Goal: Task Accomplishment & Management: Use online tool/utility

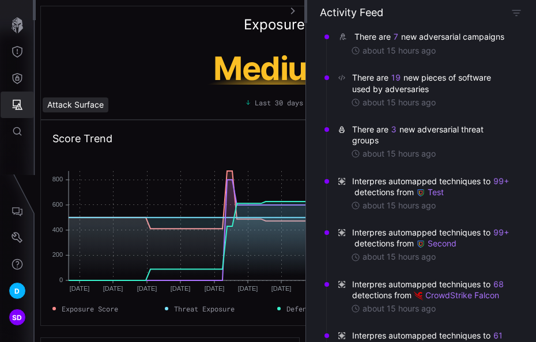
click at [20, 102] on icon "Attack Surface" at bounding box center [18, 105] width 12 height 12
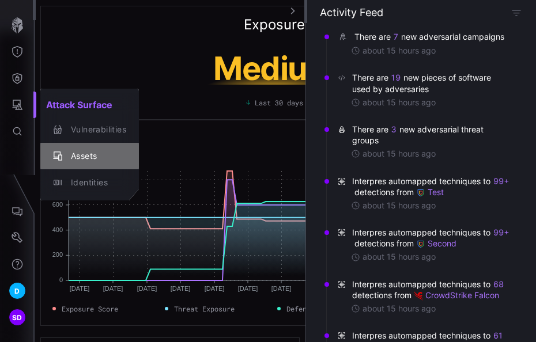
click at [78, 154] on div "Assets" at bounding box center [95, 156] width 61 height 14
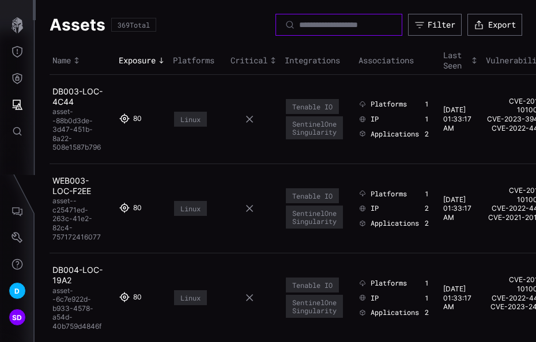
click at [338, 27] on input at bounding box center [339, 25] width 81 height 10
type input "**********"
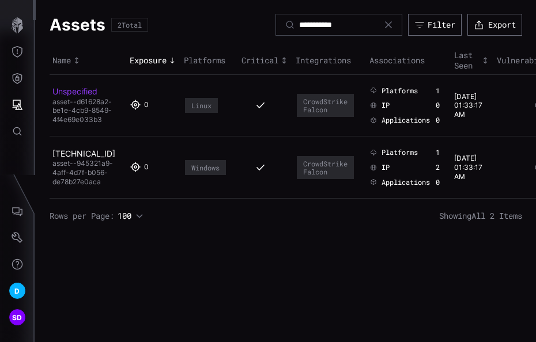
click at [80, 91] on link "Unspecified" at bounding box center [74, 91] width 45 height 10
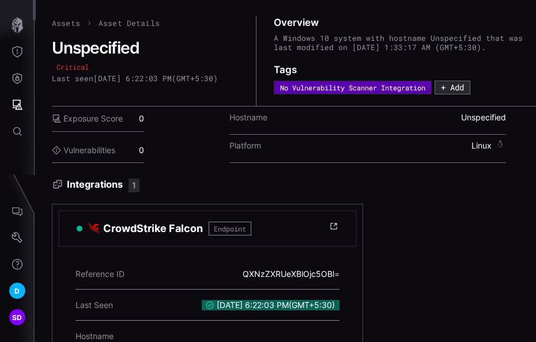
click at [66, 22] on link "Assets" at bounding box center [66, 23] width 28 height 10
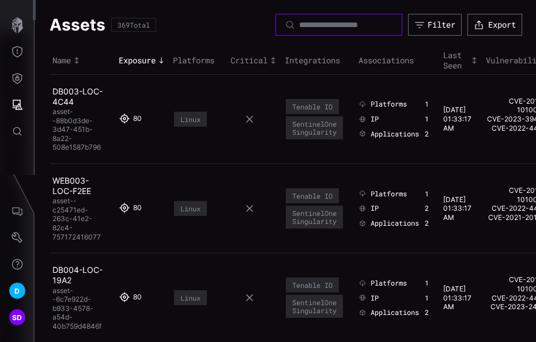
click at [299, 28] on input at bounding box center [339, 25] width 81 height 10
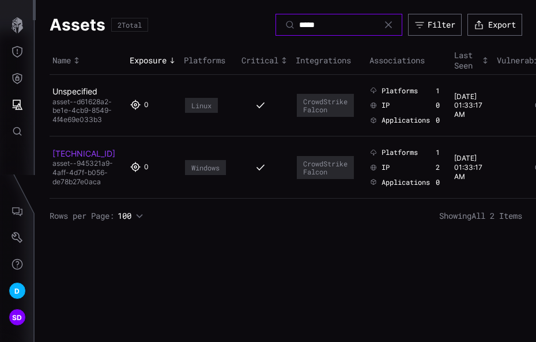
type input "*****"
click at [80, 159] on link "[TECHNICAL_ID]" at bounding box center [83, 154] width 63 height 10
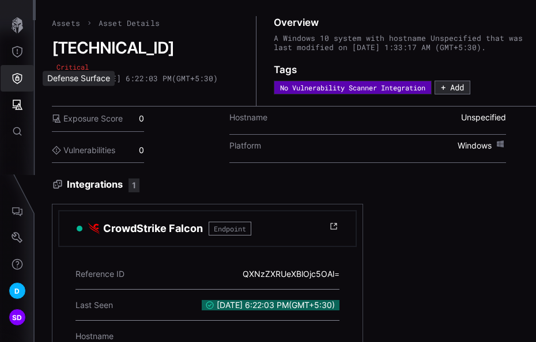
click at [21, 80] on icon "Defense Surface" at bounding box center [18, 79] width 12 height 12
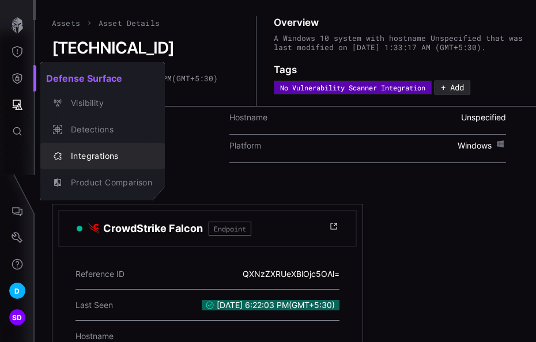
click at [99, 160] on div "Integrations" at bounding box center [108, 156] width 87 height 14
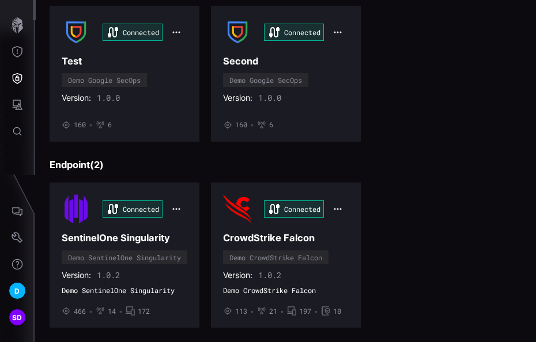
scroll to position [115, 0]
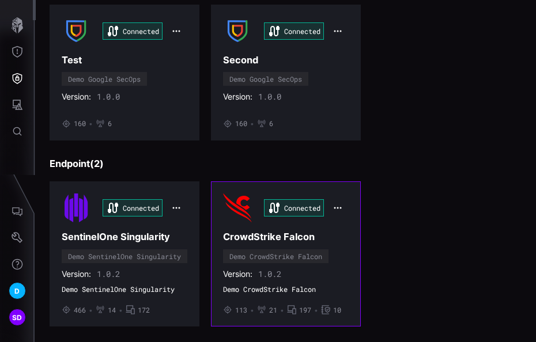
click at [273, 239] on h3 "CrowdStrike Falcon" at bounding box center [286, 237] width 126 height 12
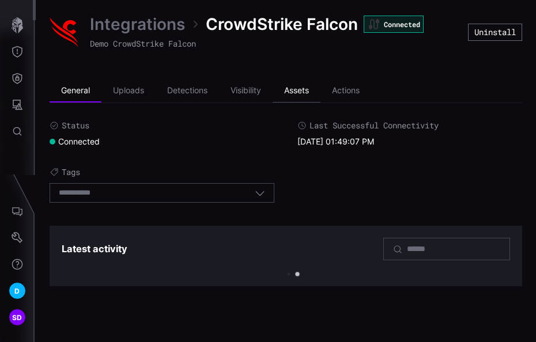
click at [304, 91] on li "Assets" at bounding box center [297, 91] width 48 height 23
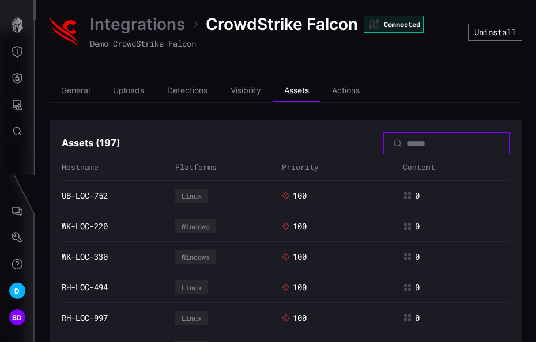
click at [412, 146] on input at bounding box center [447, 143] width 81 height 10
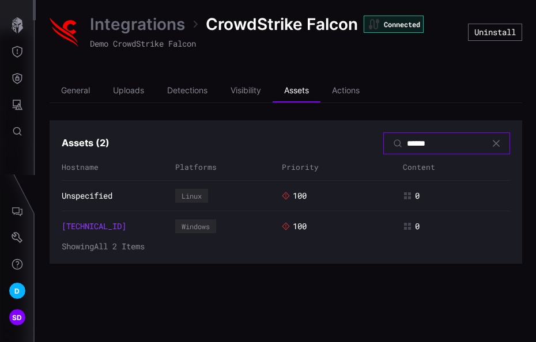
type input "******"
click at [96, 221] on link "[TECHNICAL_ID]" at bounding box center [94, 226] width 65 height 10
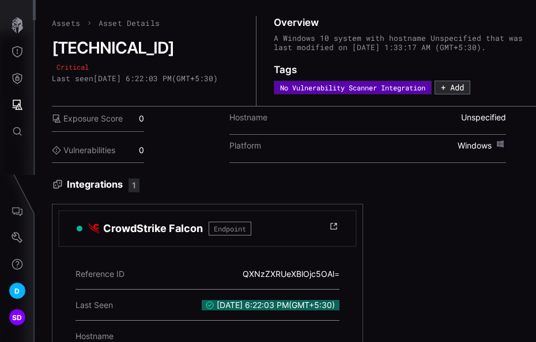
click at [69, 24] on link "Assets" at bounding box center [66, 23] width 28 height 10
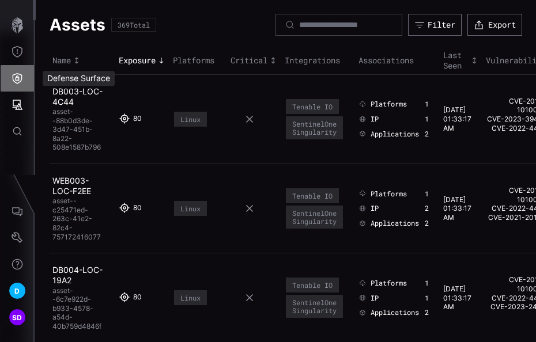
click at [16, 73] on icon "Defense Surface" at bounding box center [18, 79] width 12 height 12
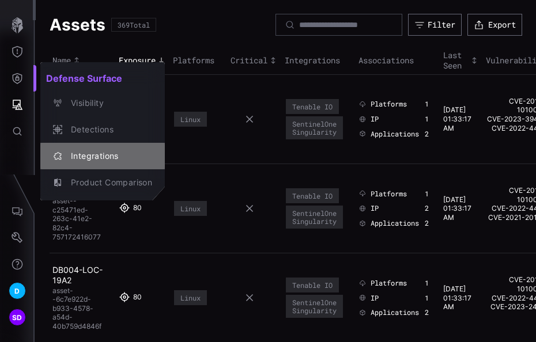
click at [97, 161] on div "Integrations" at bounding box center [108, 156] width 87 height 14
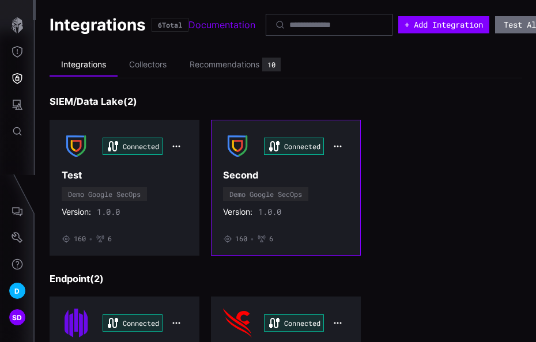
scroll to position [231, 0]
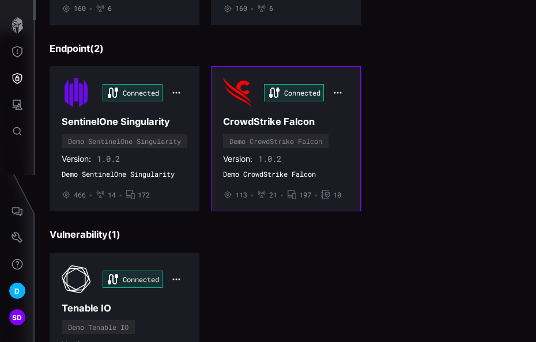
click at [287, 175] on span "Demo CrowdStrike Falcon" at bounding box center [286, 174] width 126 height 9
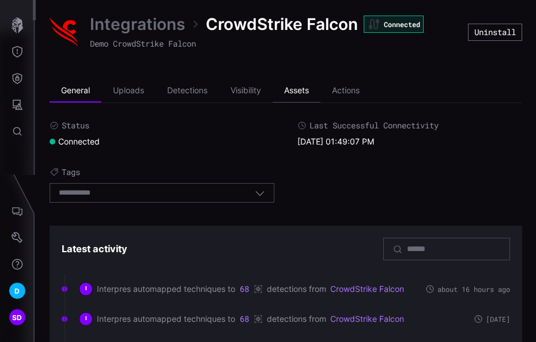
click at [298, 91] on li "Assets" at bounding box center [297, 91] width 48 height 23
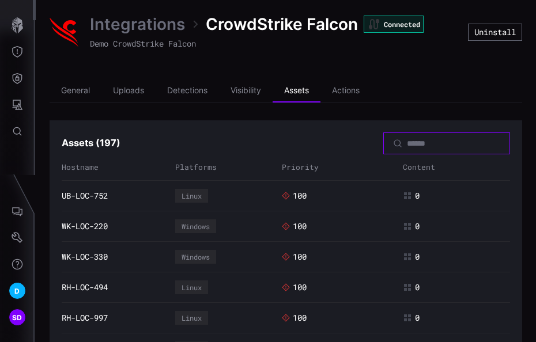
click at [407, 141] on input at bounding box center [447, 143] width 81 height 10
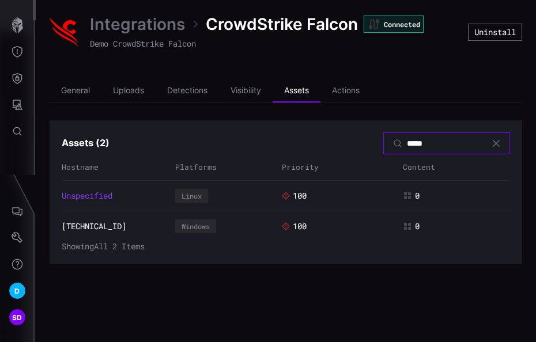
type input "*****"
click at [92, 195] on link "Unspecified" at bounding box center [87, 196] width 51 height 10
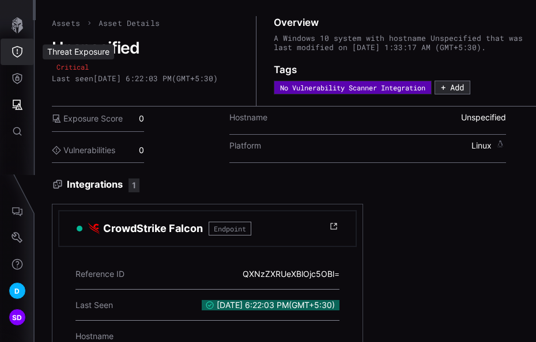
click at [22, 51] on icon "Threat Exposure" at bounding box center [17, 52] width 10 height 12
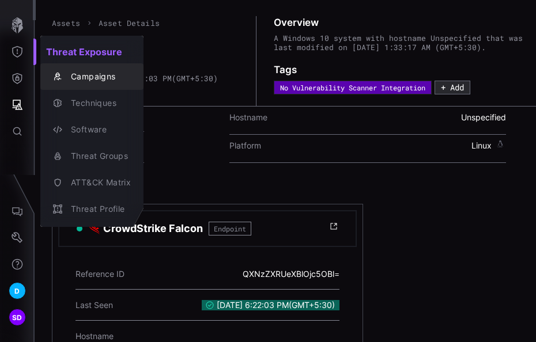
click at [100, 76] on div "Campaigns" at bounding box center [98, 77] width 66 height 14
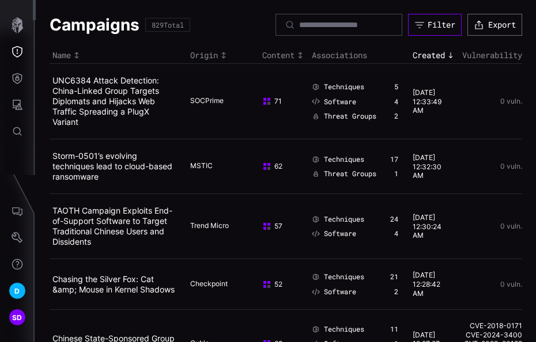
click at [423, 18] on button "Filter" at bounding box center [435, 25] width 54 height 22
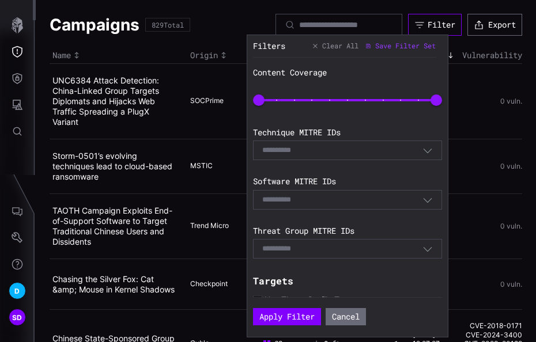
scroll to position [268, 0]
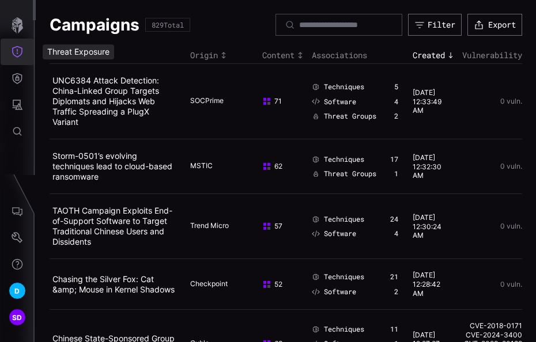
click at [25, 50] on button "Threat Exposure" at bounding box center [17, 52] width 33 height 27
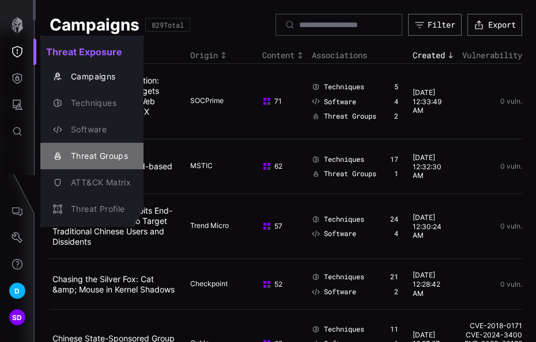
click at [97, 156] on div "Threat Groups" at bounding box center [98, 156] width 66 height 14
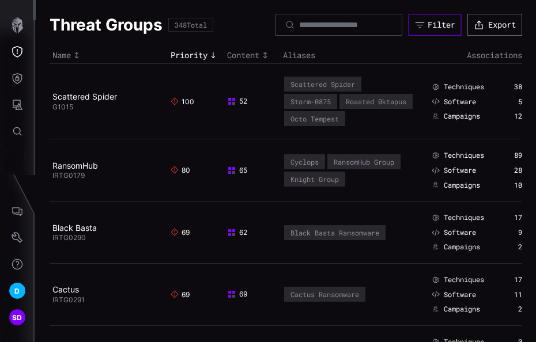
click at [438, 18] on button "Filter" at bounding box center [435, 25] width 53 height 22
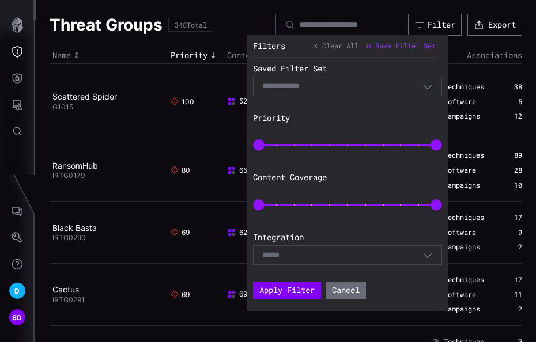
click at [425, 253] on icon "button" at bounding box center [428, 255] width 10 height 10
click at [360, 101] on div "Saved Filter Set Select Filter Priority 0 100 Content Coverage 0 100 Integratio…" at bounding box center [350, 164] width 195 height 213
click at [381, 87] on div "Select Filter" at bounding box center [342, 86] width 160 height 10
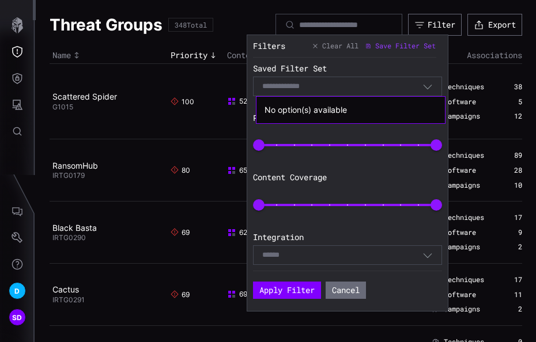
click at [381, 87] on div "Select Filter" at bounding box center [342, 86] width 160 height 10
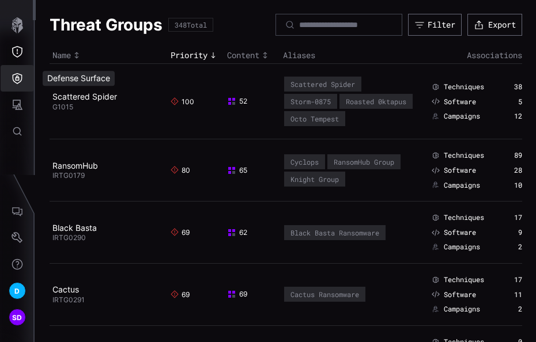
click at [20, 74] on icon "Defense Surface" at bounding box center [18, 79] width 12 height 12
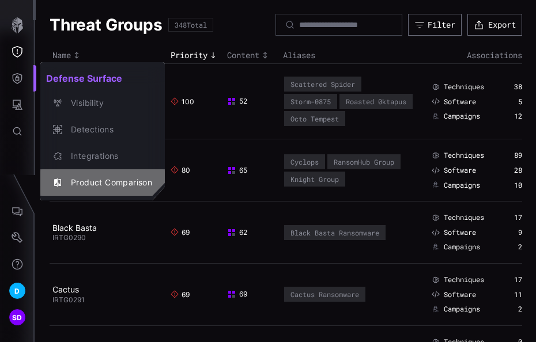
click at [107, 179] on div "Product Comparison" at bounding box center [108, 183] width 87 height 14
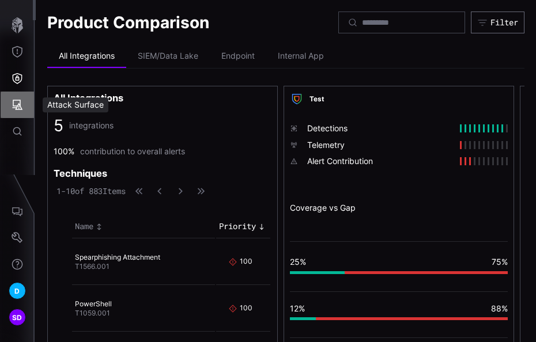
click at [14, 100] on icon "Attack Surface" at bounding box center [18, 105] width 10 height 10
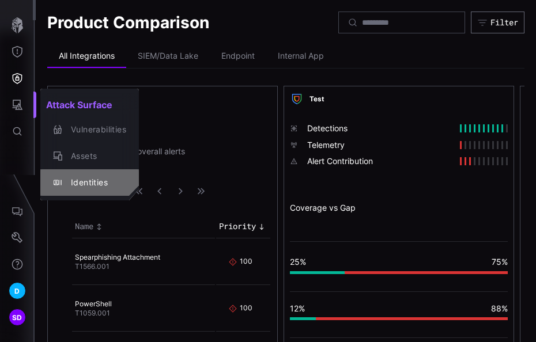
click at [88, 179] on div "Identities" at bounding box center [95, 183] width 61 height 14
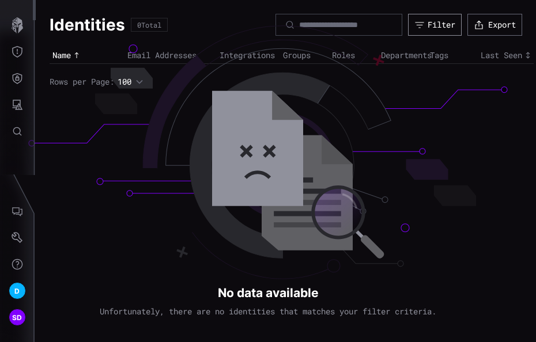
click at [443, 27] on div "Filter" at bounding box center [442, 25] width 28 height 10
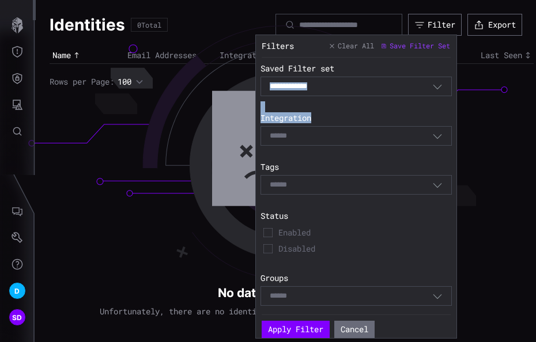
drag, startPoint x: 277, startPoint y: 141, endPoint x: 326, endPoint y: 74, distance: 82.9
click at [326, 74] on div "Saved Filter set Select Filter Integration Select Tags Select Status Enabled Di…" at bounding box center [356, 186] width 201 height 257
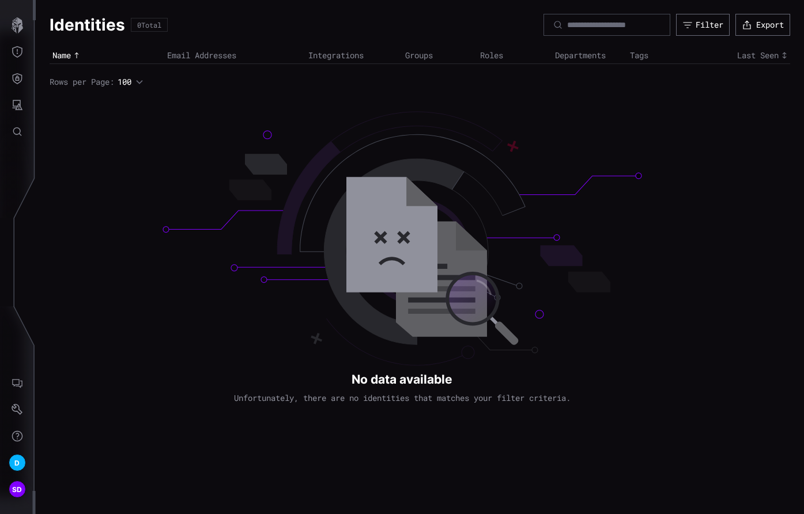
drag, startPoint x: 326, startPoint y: 74, endPoint x: 401, endPoint y: 95, distance: 77.8
click at [401, 95] on div "Identities 0 Total Filter Export Name Email Addresses Integrations Groups Roles…" at bounding box center [420, 50] width 769 height 101
click at [468, 23] on div "Filter" at bounding box center [710, 25] width 28 height 10
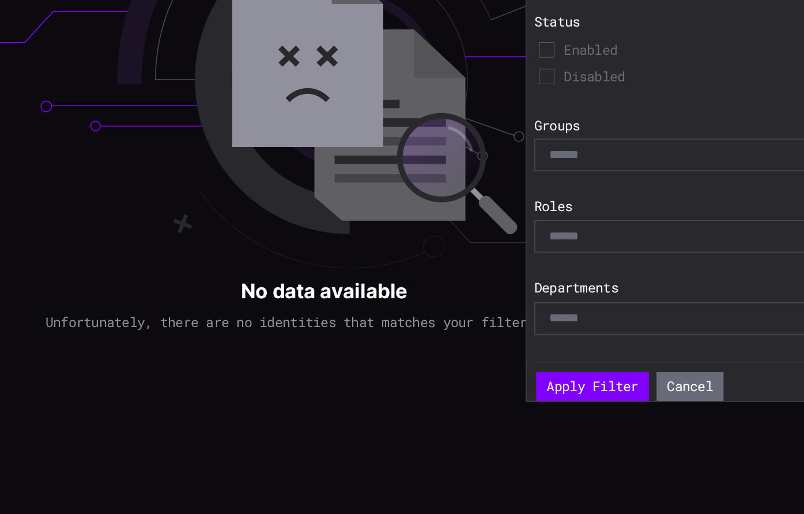
click at [468, 216] on label "Status" at bounding box center [624, 217] width 191 height 10
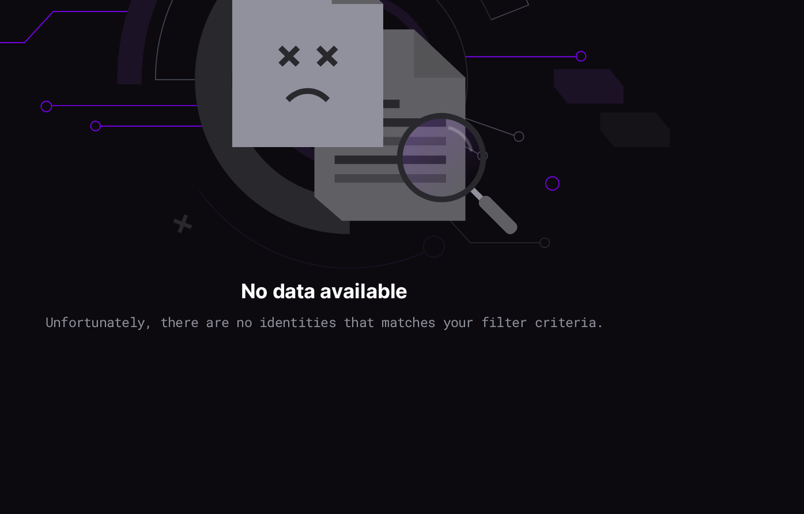
click at [422, 291] on div "Identities 0 Total Filter Export Name Email Addresses Integrations Groups Roles…" at bounding box center [420, 257] width 769 height 514
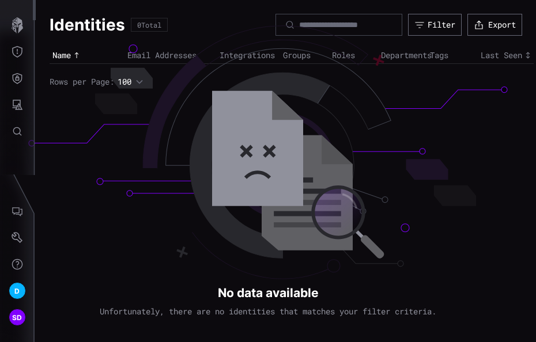
drag, startPoint x: 689, startPoint y: 298, endPoint x: 440, endPoint y: 74, distance: 334.4
click at [440, 66] on th at bounding box center [451, 65] width 49 height 2
click at [435, 23] on div "Filter" at bounding box center [442, 25] width 28 height 10
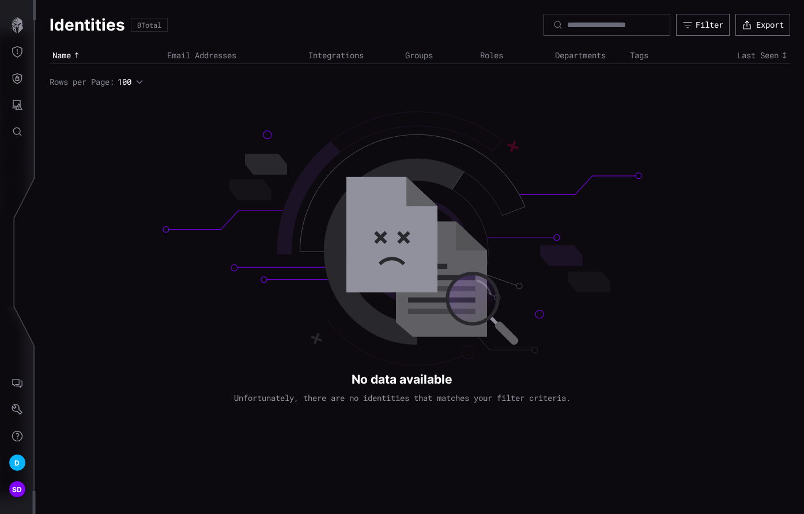
drag, startPoint x: 534, startPoint y: 43, endPoint x: 503, endPoint y: 119, distance: 82.8
click at [468, 119] on div "Identities 0 Total Filter Export Name Email Addresses Integrations Groups Roles…" at bounding box center [420, 257] width 769 height 514
click at [468, 22] on div "Filter" at bounding box center [710, 25] width 28 height 10
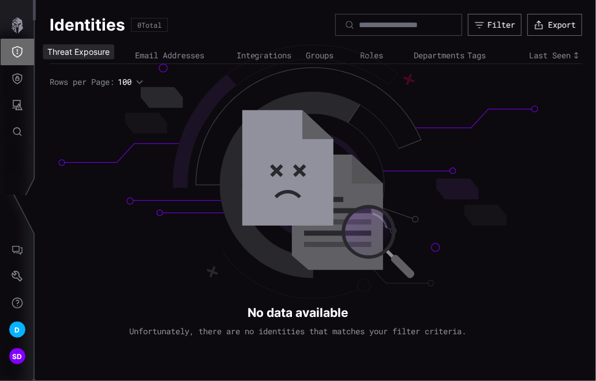
click at [21, 47] on icon "Threat Exposure" at bounding box center [17, 52] width 10 height 12
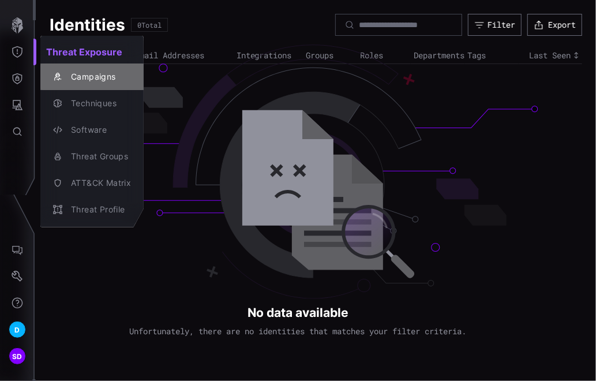
click at [94, 79] on div "Campaigns" at bounding box center [98, 77] width 66 height 14
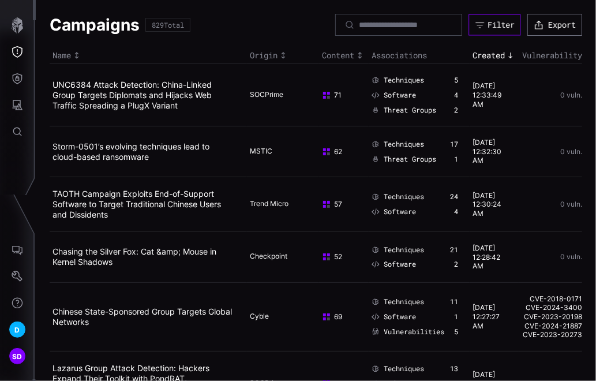
click at [468, 23] on div "Filter" at bounding box center [500, 25] width 27 height 10
click at [22, 104] on icon "Attack Surface" at bounding box center [18, 105] width 12 height 12
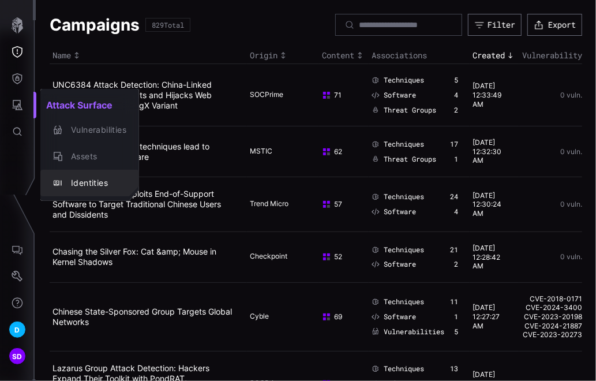
click at [83, 177] on div "Identities" at bounding box center [95, 183] width 61 height 14
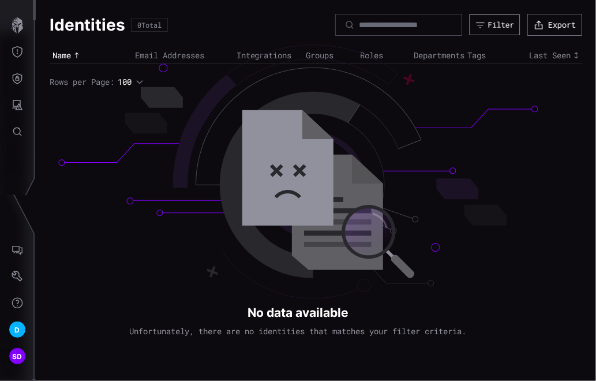
click at [468, 22] on div "Filter" at bounding box center [501, 25] width 26 height 10
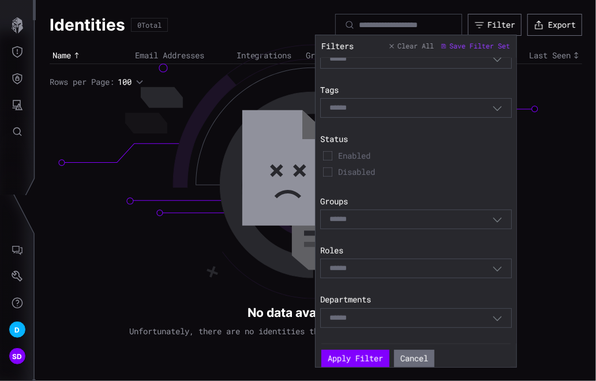
scroll to position [77, 0]
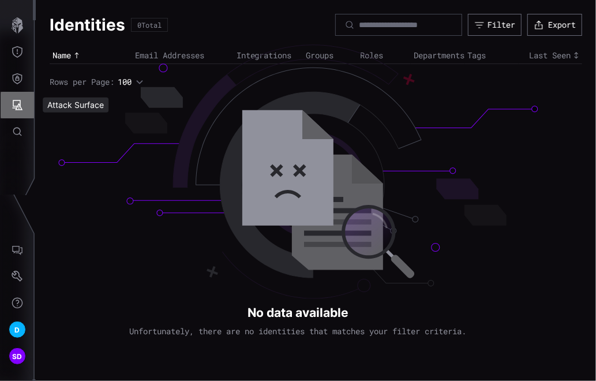
click at [21, 101] on icon "Attack Surface" at bounding box center [18, 105] width 12 height 12
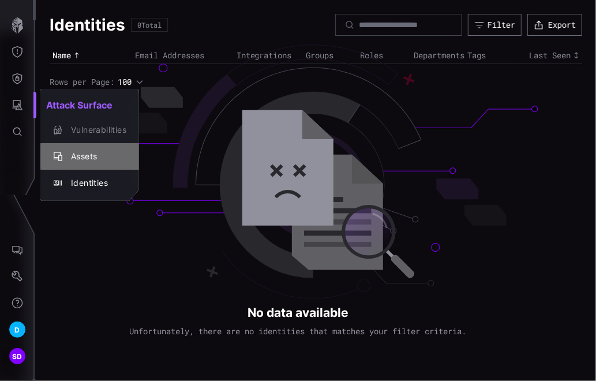
click at [86, 157] on div "Assets" at bounding box center [95, 156] width 61 height 14
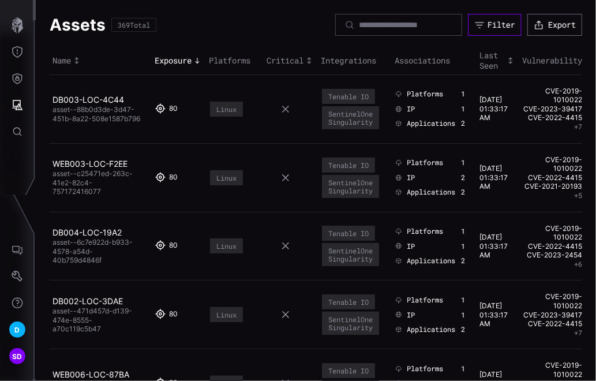
click at [468, 23] on div "Filter" at bounding box center [501, 25] width 28 height 10
click at [20, 77] on icon "Defense Surface" at bounding box center [18, 79] width 12 height 12
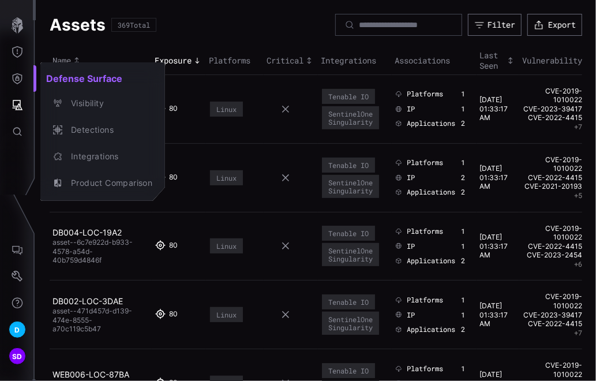
click at [13, 105] on div at bounding box center [298, 190] width 596 height 381
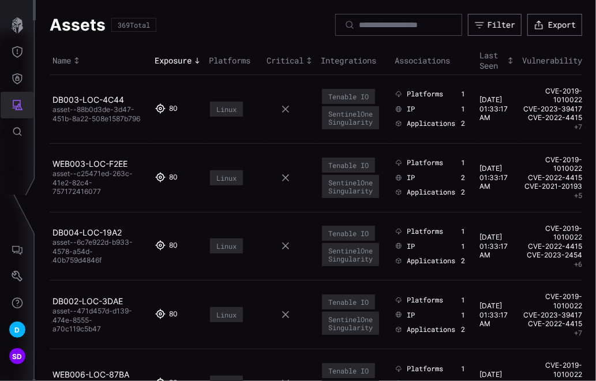
click at [18, 100] on icon "Attack Surface" at bounding box center [18, 105] width 12 height 12
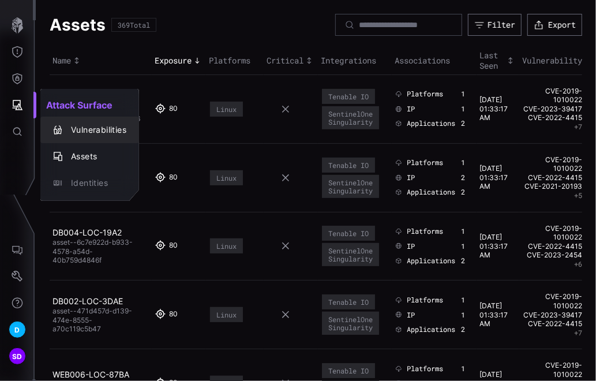
click at [82, 124] on div "Vulnerabilities" at bounding box center [95, 130] width 61 height 14
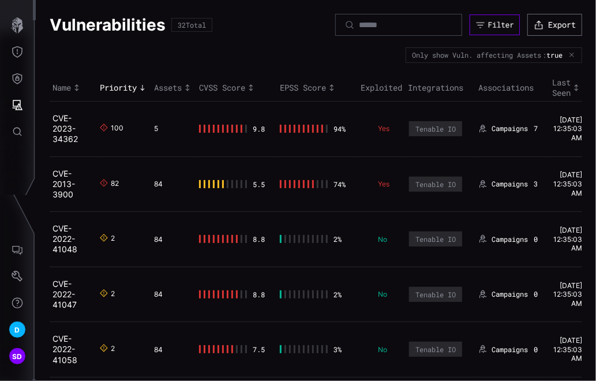
click at [468, 27] on div "Filter" at bounding box center [501, 25] width 26 height 10
click at [21, 81] on icon "Defense Surface" at bounding box center [18, 79] width 12 height 12
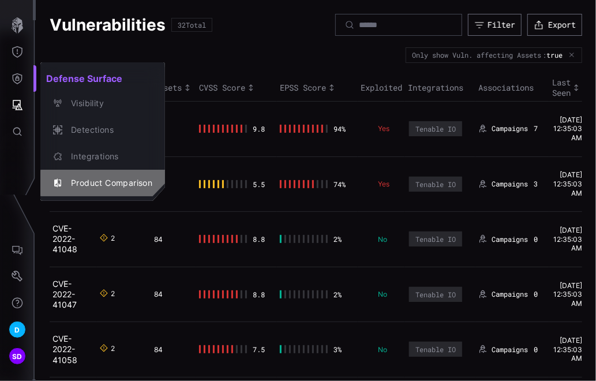
click at [107, 176] on div "Product Comparison" at bounding box center [108, 183] width 87 height 14
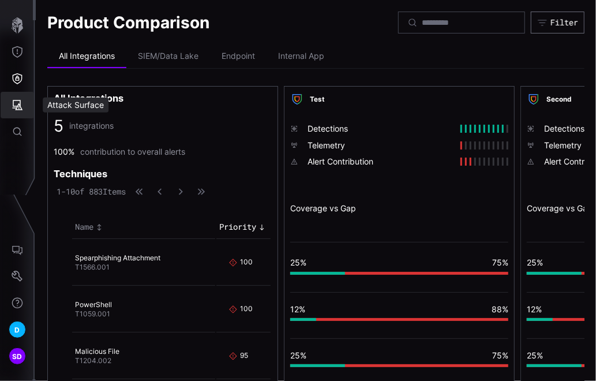
click at [20, 105] on icon "Attack Surface" at bounding box center [18, 105] width 10 height 10
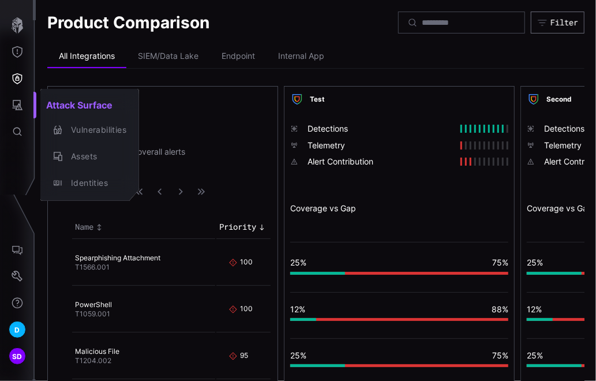
click at [468, 26] on div at bounding box center [298, 190] width 596 height 381
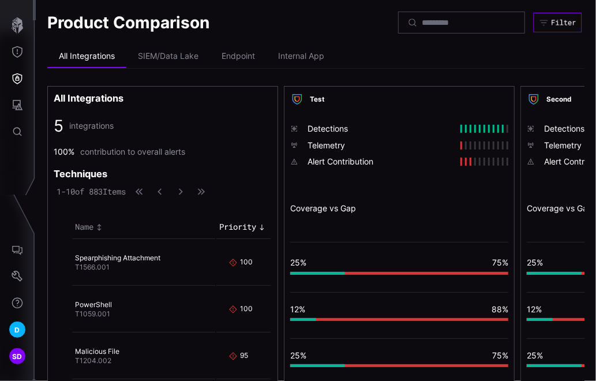
click at [468, 20] on div "Filter" at bounding box center [563, 22] width 25 height 9
click at [20, 82] on icon "Defense Surface" at bounding box center [18, 79] width 12 height 12
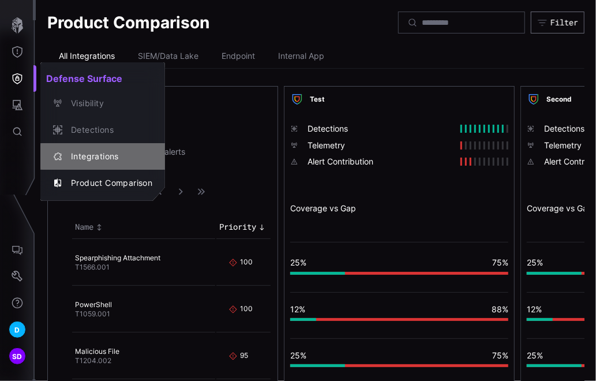
click at [100, 152] on div "Integrations" at bounding box center [108, 156] width 87 height 14
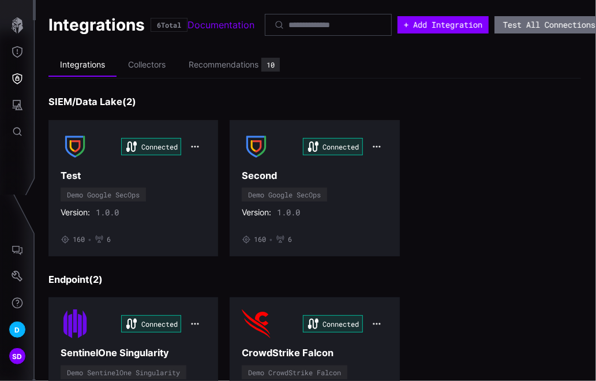
scroll to position [0, 47]
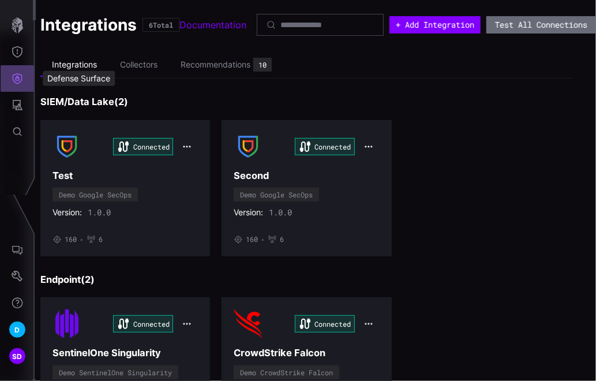
click at [17, 80] on icon "Defense Surface" at bounding box center [18, 78] width 10 height 11
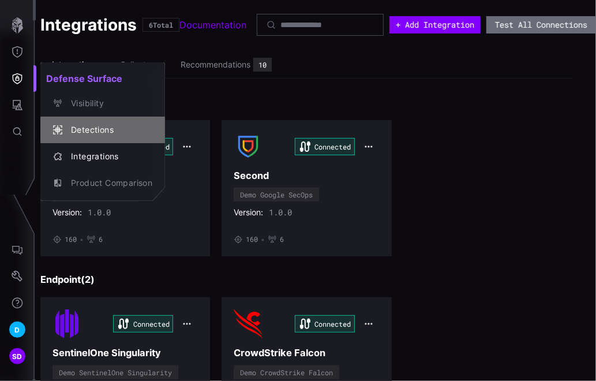
click at [93, 131] on div "Detections" at bounding box center [108, 130] width 87 height 14
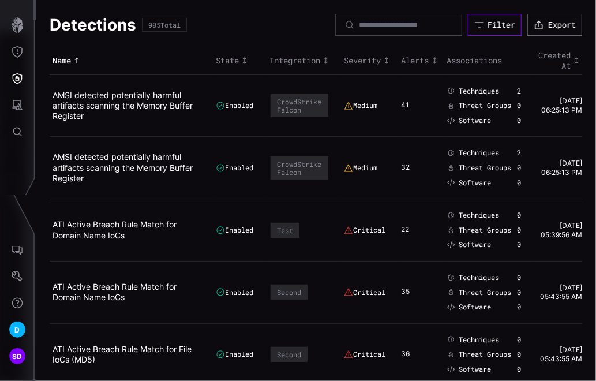
click at [468, 24] on button "Filter" at bounding box center [495, 25] width 54 height 22
click at [20, 76] on icon "Defense Surface" at bounding box center [18, 79] width 12 height 12
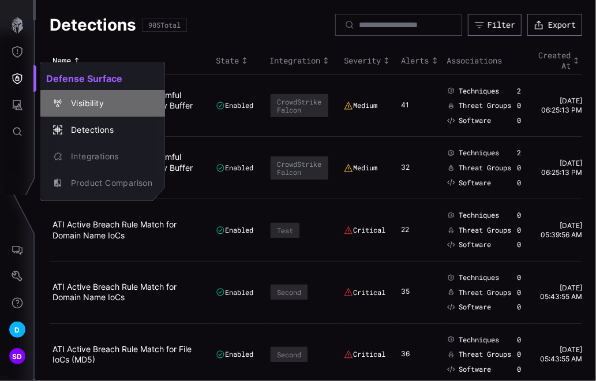
click at [96, 99] on div "Visibility" at bounding box center [108, 103] width 87 height 14
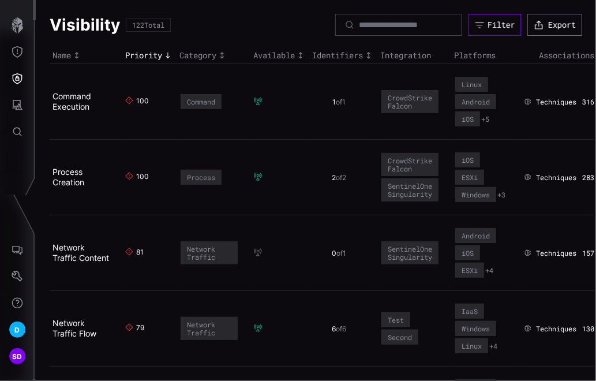
click at [468, 24] on div "Filter" at bounding box center [500, 25] width 27 height 10
click at [15, 46] on icon "Threat Exposure" at bounding box center [18, 52] width 12 height 12
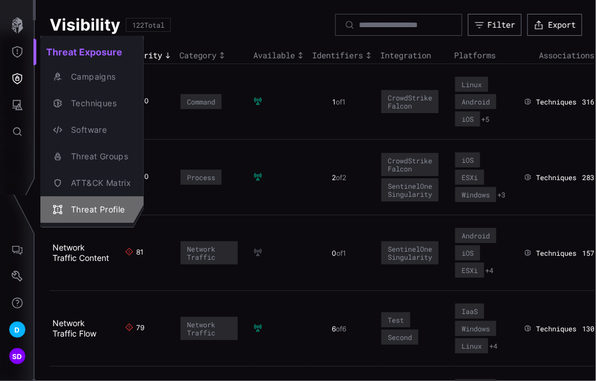
drag, startPoint x: 108, startPoint y: 206, endPoint x: 108, endPoint y: 198, distance: 8.6
click at [108, 206] on div "Threat Profile" at bounding box center [98, 209] width 66 height 14
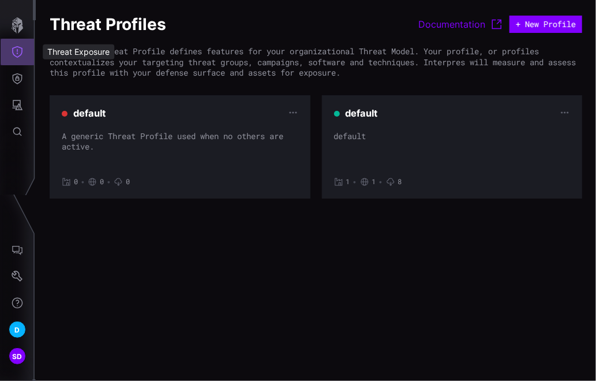
click at [18, 49] on icon "Threat Exposure" at bounding box center [18, 52] width 12 height 12
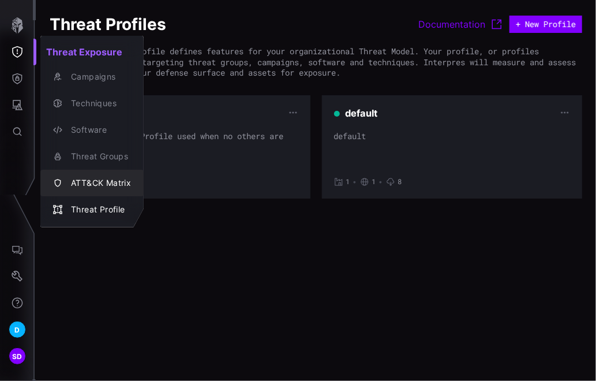
click at [93, 179] on div "ATT&CK Matrix" at bounding box center [98, 183] width 66 height 14
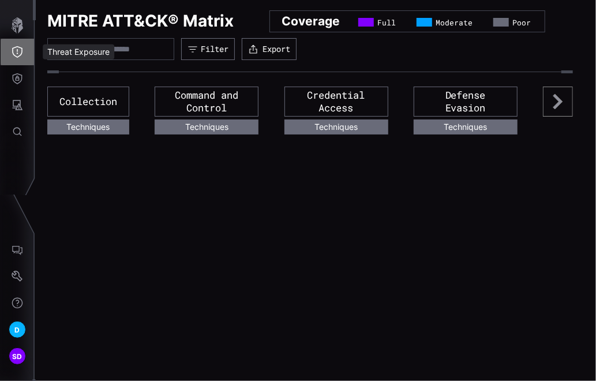
click at [18, 43] on button "Threat Exposure" at bounding box center [17, 52] width 33 height 27
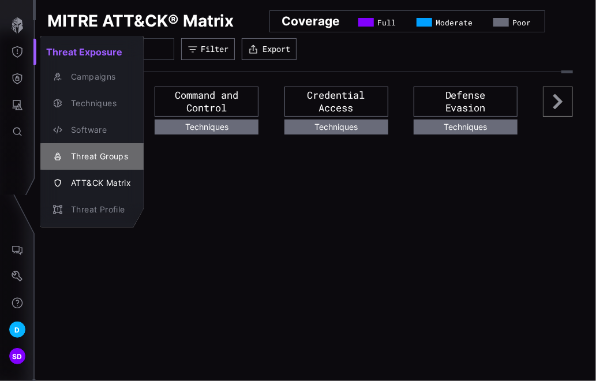
click at [91, 151] on div "Threat Groups" at bounding box center [98, 156] width 66 height 14
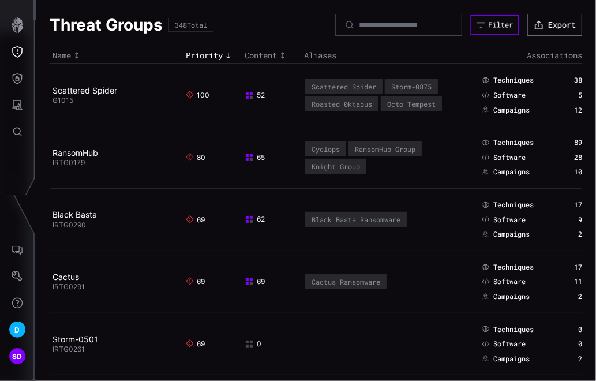
click at [468, 27] on div "Filter" at bounding box center [500, 24] width 25 height 9
click at [15, 49] on icon "Threat Exposure" at bounding box center [18, 52] width 12 height 12
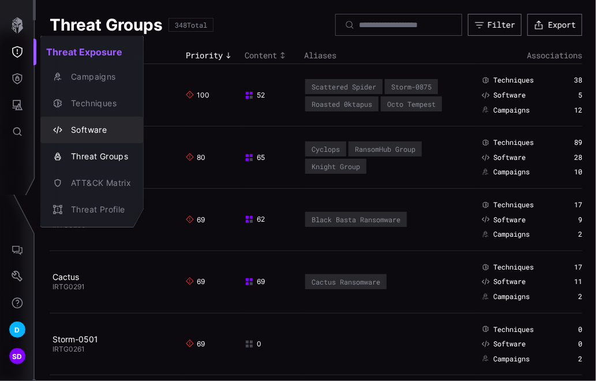
click at [82, 129] on div "Software" at bounding box center [98, 130] width 66 height 14
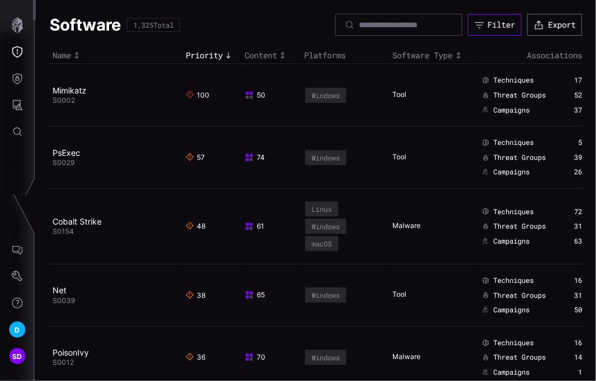
click at [468, 28] on div "Filter" at bounding box center [501, 25] width 28 height 10
click at [17, 55] on icon "Threat Exposure" at bounding box center [18, 52] width 12 height 12
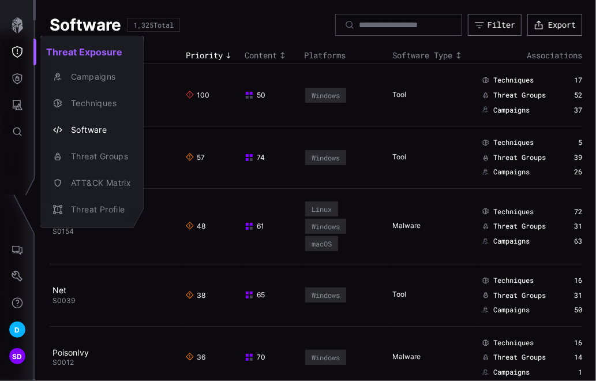
click at [468, 25] on div at bounding box center [298, 190] width 596 height 381
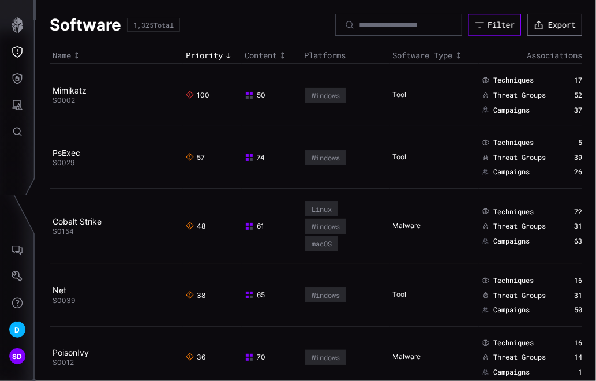
click at [468, 25] on div "Filter" at bounding box center [500, 25] width 27 height 10
click at [21, 46] on icon "Threat Exposure" at bounding box center [18, 52] width 12 height 12
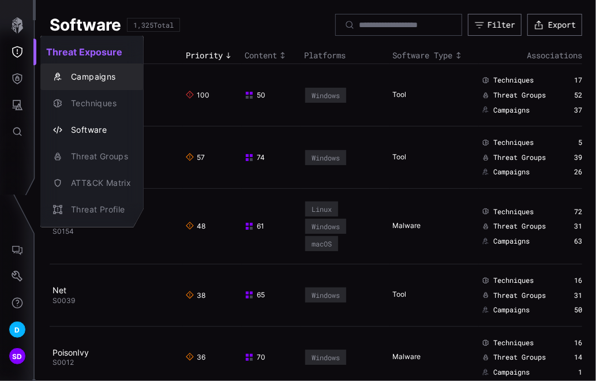
click at [87, 77] on div "Campaigns" at bounding box center [98, 77] width 66 height 14
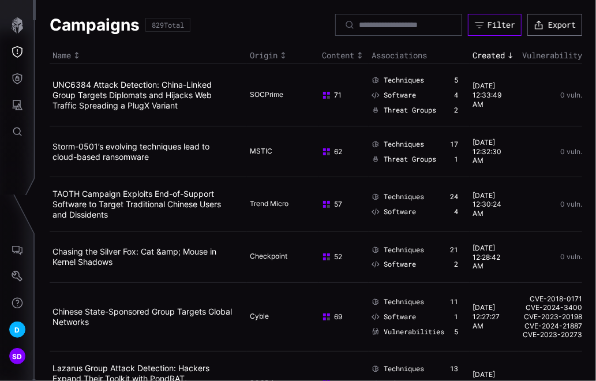
click at [468, 24] on div "Filter" at bounding box center [501, 25] width 28 height 10
click at [13, 102] on icon "Attack Surface" at bounding box center [18, 105] width 10 height 10
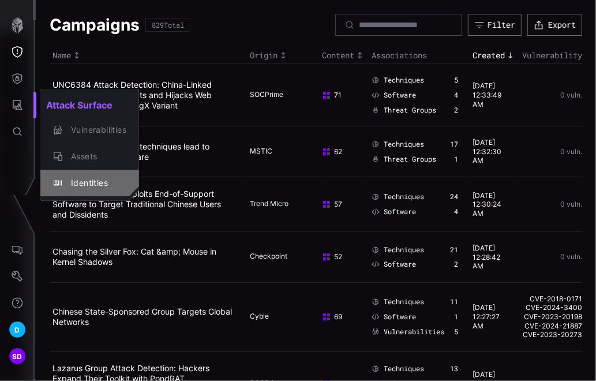
click at [93, 180] on div "Identities" at bounding box center [95, 183] width 61 height 14
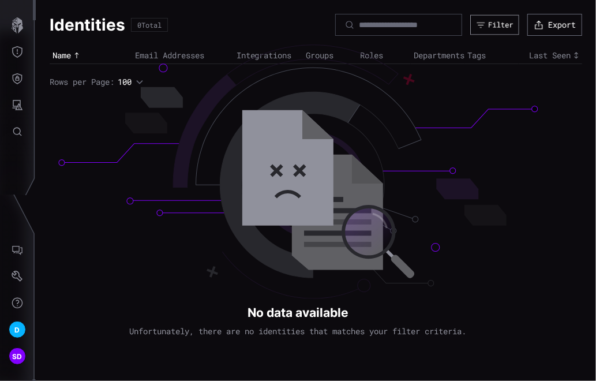
click at [468, 26] on div "Filter" at bounding box center [500, 25] width 25 height 10
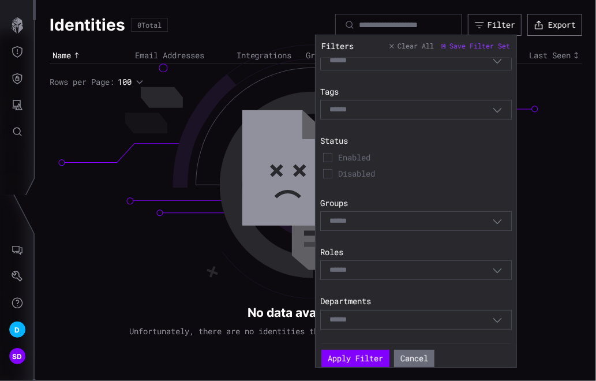
scroll to position [77, 0]
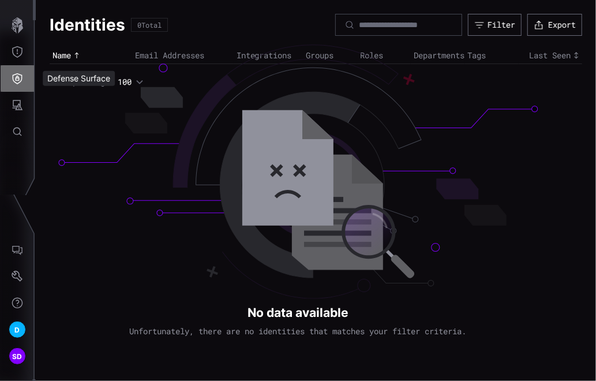
click at [14, 77] on icon "Defense Surface" at bounding box center [18, 79] width 12 height 12
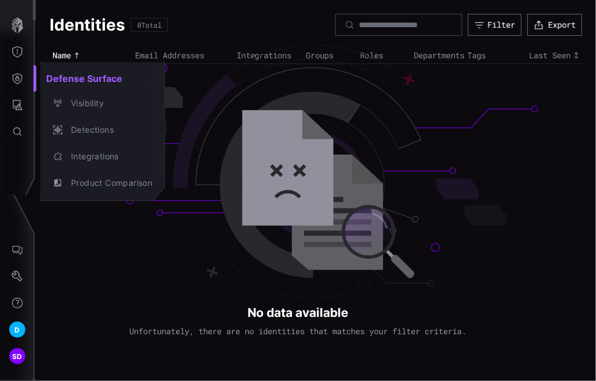
click at [21, 104] on div at bounding box center [298, 190] width 596 height 381
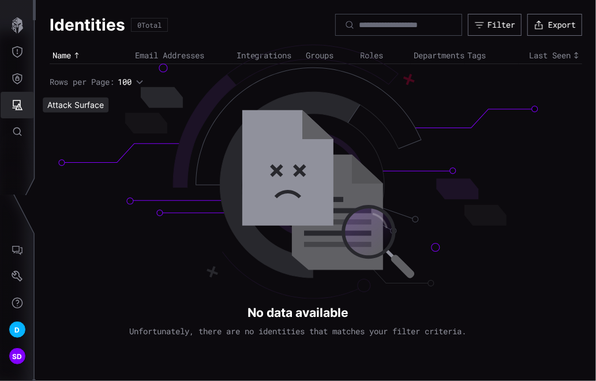
click at [17, 97] on button "Attack Surface" at bounding box center [17, 105] width 33 height 27
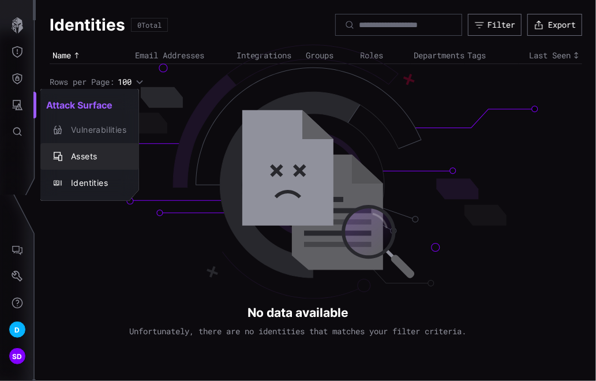
click at [74, 156] on div "Assets" at bounding box center [95, 156] width 61 height 14
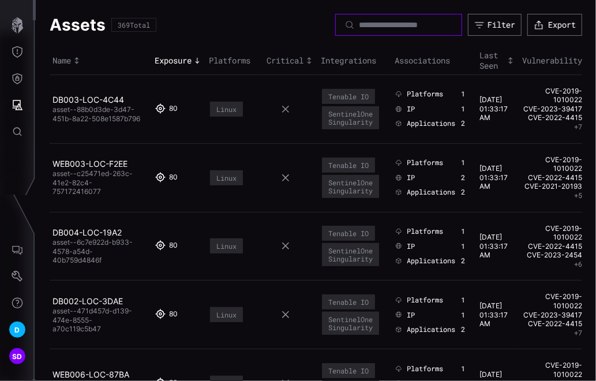
click at [384, 24] on input at bounding box center [399, 25] width 81 height 10
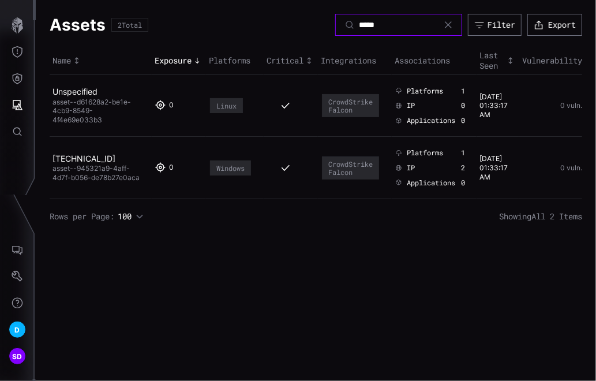
type input "*****"
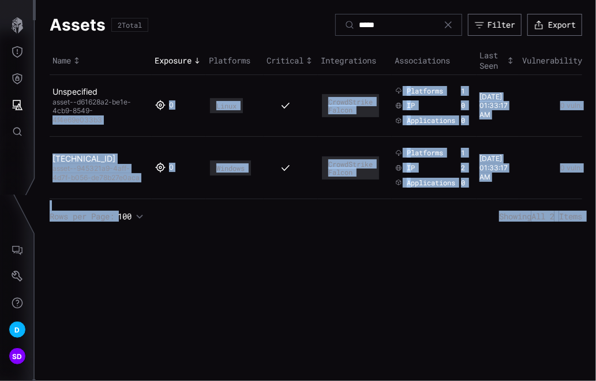
drag, startPoint x: 37, startPoint y: 74, endPoint x: 50, endPoint y: 122, distance: 49.7
click at [238, 280] on div "Assets 2 Total ***** Filter Export Name Exposure Platforms Critical Integration…" at bounding box center [316, 190] width 560 height 381
click at [226, 261] on div "Assets 2 Total ***** Filter Export Name Exposure Platforms Critical Integration…" at bounding box center [316, 190] width 560 height 381
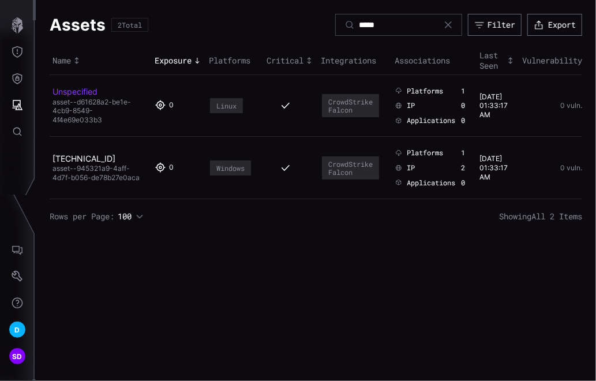
click at [71, 88] on link "Unspecified" at bounding box center [74, 91] width 45 height 10
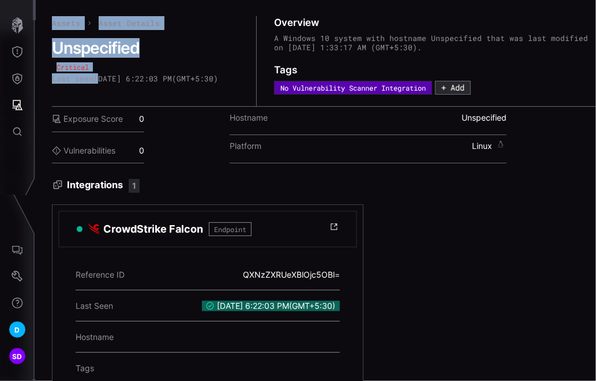
drag, startPoint x: 40, startPoint y: 10, endPoint x: 101, endPoint y: 93, distance: 103.2
click at [101, 93] on div "Assets Asset Details Unspecified Critical Last seen [DATE] 6:22:03 PM ( GMT+5:3…" at bounding box center [316, 190] width 560 height 381
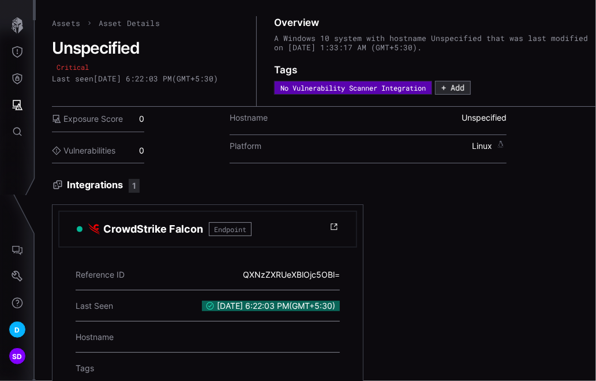
drag, startPoint x: 101, startPoint y: 93, endPoint x: 141, endPoint y: 93, distance: 39.8
click at [141, 93] on div "Assets Asset Details Unspecified Critical Last seen [DATE] 6:22:03 PM ( GMT+5:3…" at bounding box center [154, 61] width 205 height 90
click at [17, 77] on icon "Defense Surface" at bounding box center [18, 79] width 12 height 12
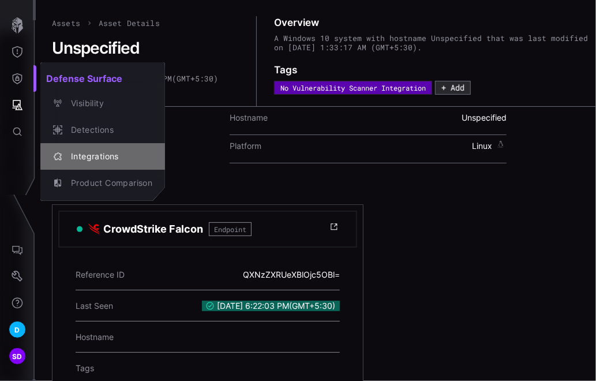
click at [92, 160] on div "Integrations" at bounding box center [108, 156] width 87 height 14
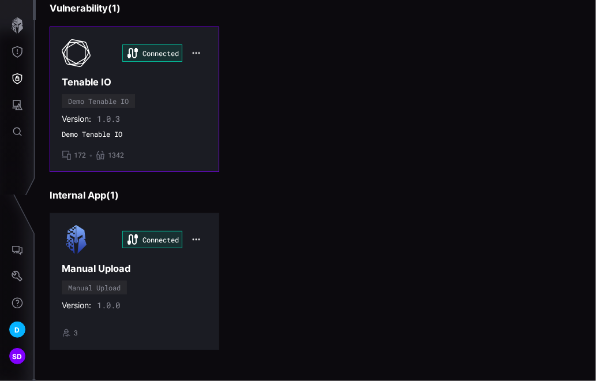
scroll to position [463, 0]
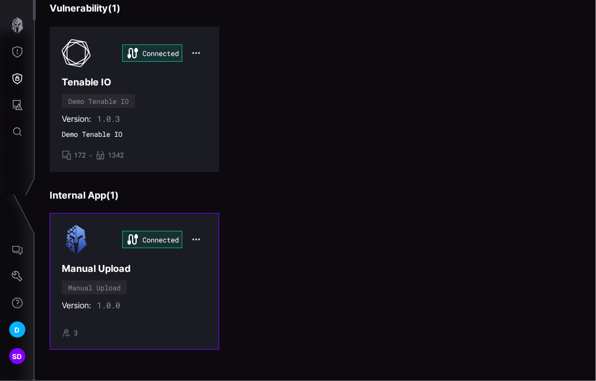
click at [163, 300] on div "Version: 1.0.0" at bounding box center [134, 305] width 145 height 10
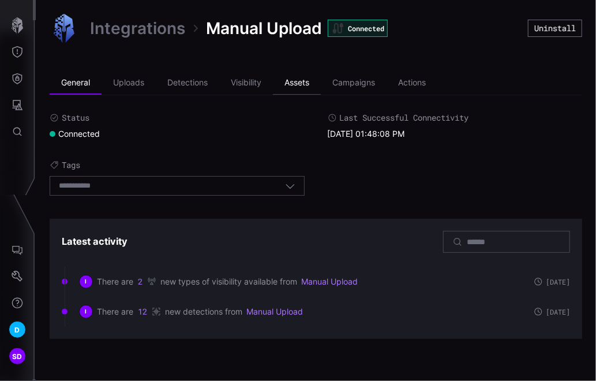
click at [296, 80] on li "Assets" at bounding box center [297, 82] width 48 height 23
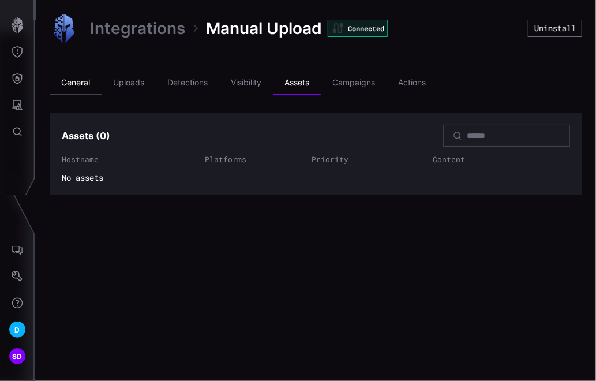
click at [71, 80] on li "General" at bounding box center [76, 82] width 52 height 23
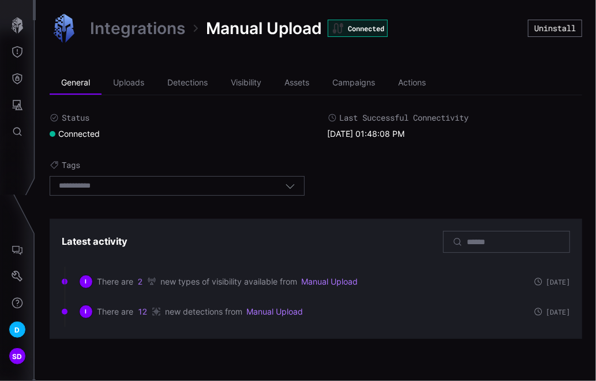
click at [151, 28] on link "Integrations" at bounding box center [137, 28] width 95 height 21
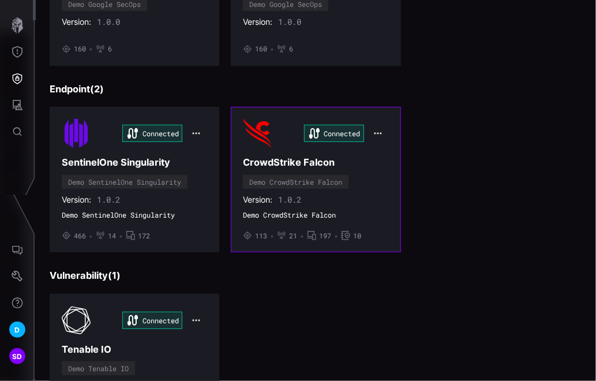
scroll to position [192, 0]
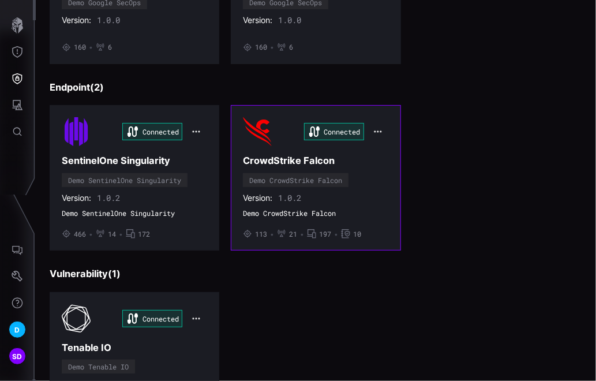
click at [363, 197] on div "Version: 1.0.2" at bounding box center [315, 198] width 145 height 10
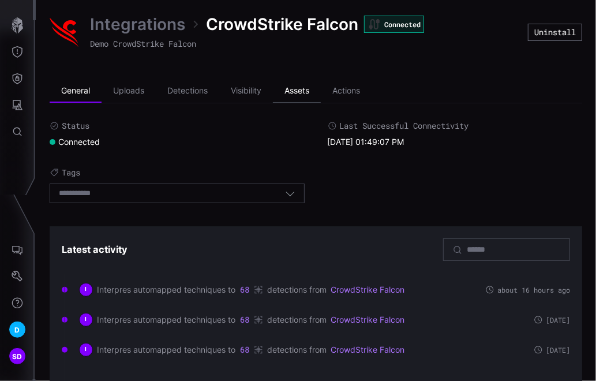
click at [303, 91] on li "Assets" at bounding box center [297, 91] width 48 height 23
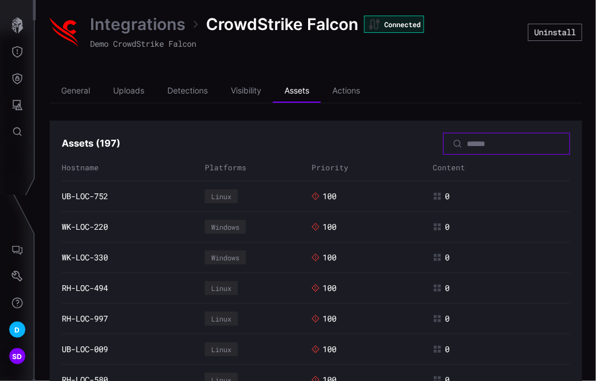
click at [466, 145] on input at bounding box center [506, 143] width 81 height 10
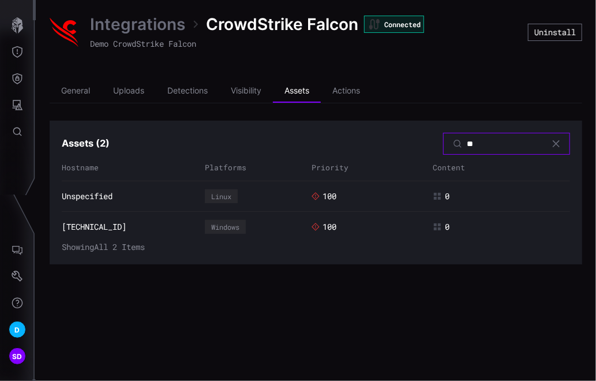
type input "**"
click at [91, 197] on link "Unspecified" at bounding box center [87, 196] width 51 height 10
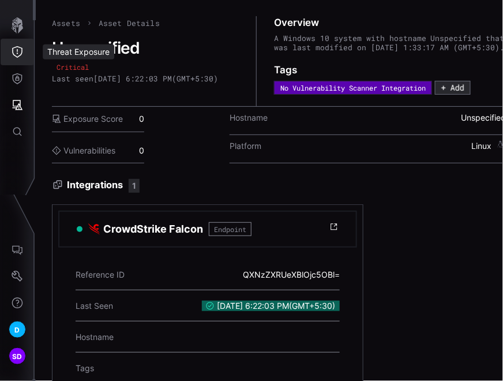
click at [16, 46] on icon "Threat Exposure" at bounding box center [18, 52] width 12 height 12
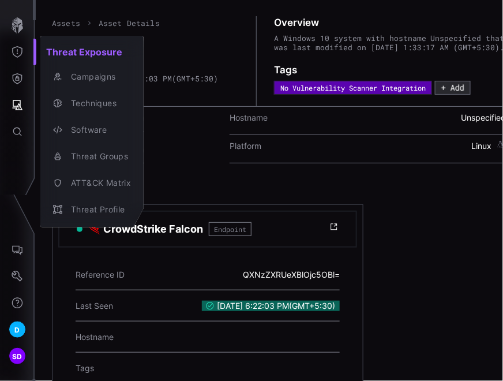
click at [210, 12] on div at bounding box center [251, 190] width 503 height 381
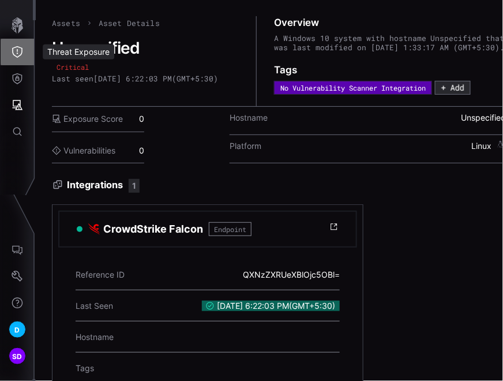
click at [17, 48] on icon "Threat Exposure" at bounding box center [18, 52] width 12 height 12
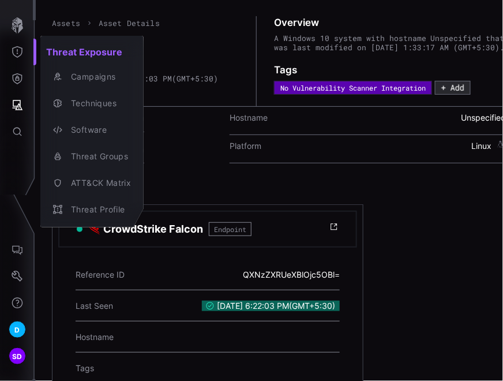
click at [17, 23] on div at bounding box center [251, 190] width 503 height 381
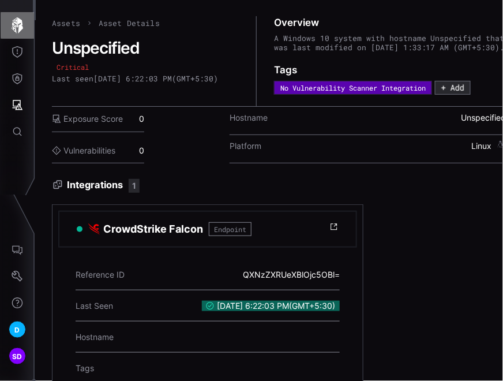
click at [23, 21] on icon "button" at bounding box center [17, 25] width 16 height 16
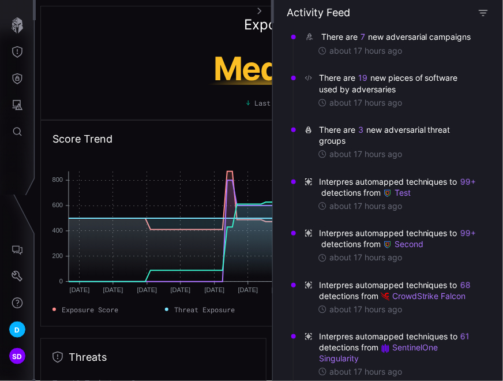
click at [468, 12] on icon "button" at bounding box center [483, 12] width 10 height 10
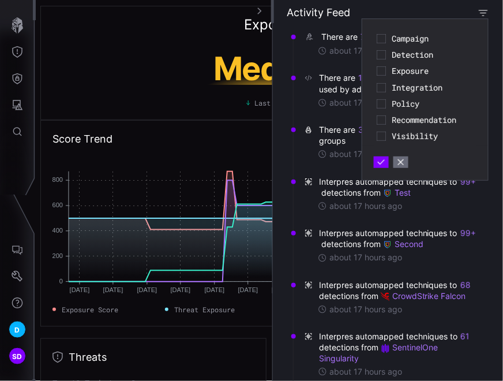
click at [468, 12] on icon "button" at bounding box center [483, 12] width 10 height 10
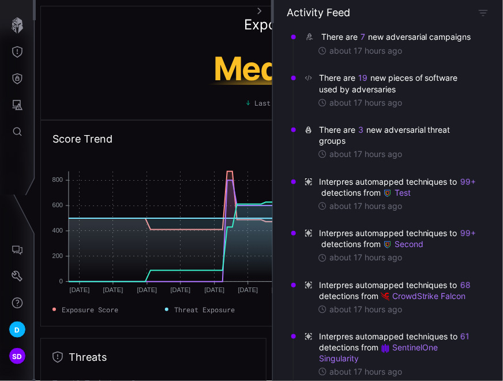
click at [259, 5] on button "button" at bounding box center [258, 11] width 18 height 22
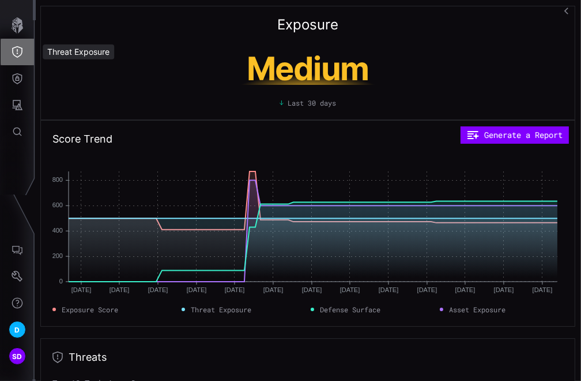
click at [16, 52] on icon "Threat Exposure" at bounding box center [18, 52] width 12 height 12
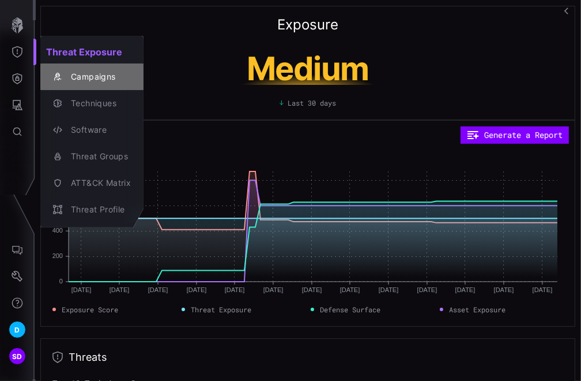
click at [91, 79] on div "Campaigns" at bounding box center [98, 77] width 66 height 14
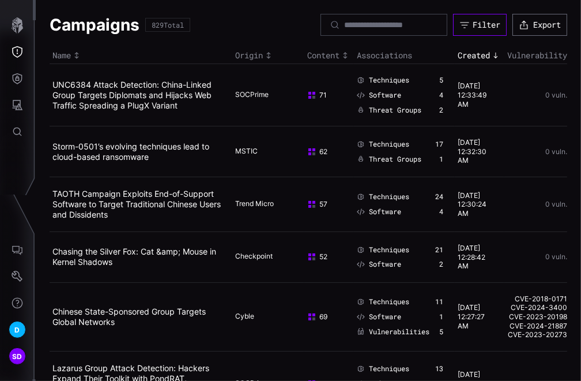
click at [468, 24] on div "Filter" at bounding box center [487, 25] width 28 height 10
click at [23, 50] on button "Threat Exposure" at bounding box center [17, 52] width 33 height 27
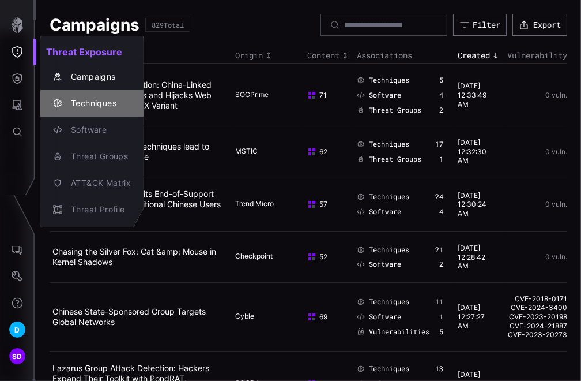
click at [95, 102] on div "Techniques" at bounding box center [98, 103] width 66 height 14
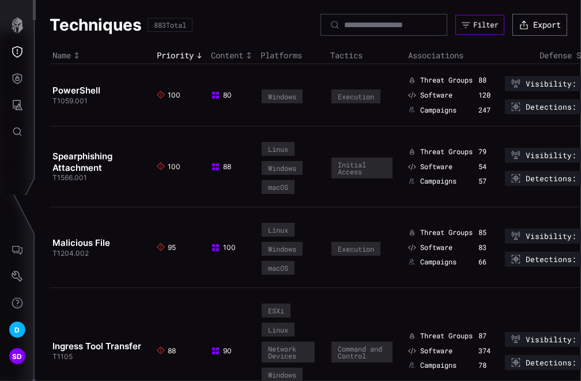
click at [468, 22] on div "Filter" at bounding box center [485, 25] width 25 height 10
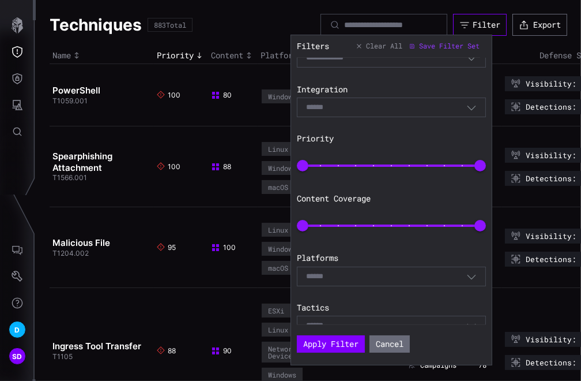
scroll to position [45, 0]
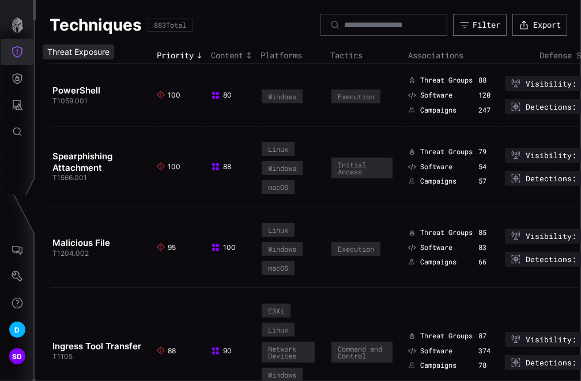
click at [21, 47] on icon "Threat Exposure" at bounding box center [17, 52] width 10 height 12
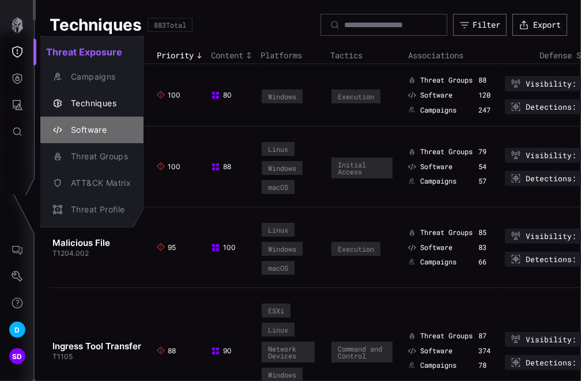
click at [106, 129] on div "Software" at bounding box center [98, 130] width 66 height 14
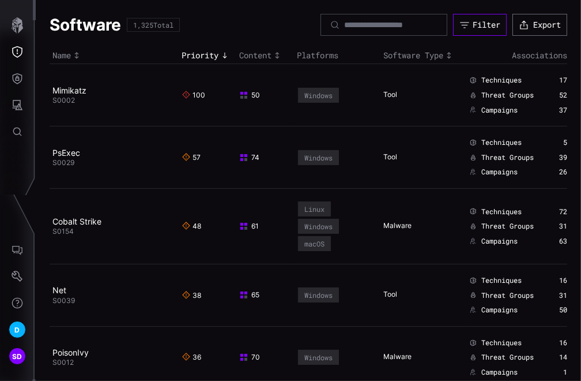
click at [468, 24] on div "Filter" at bounding box center [487, 25] width 28 height 10
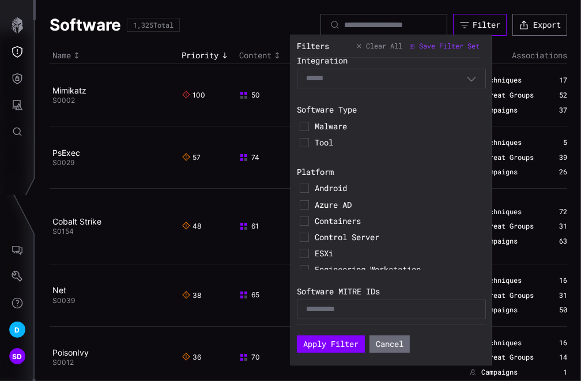
scroll to position [64, 0]
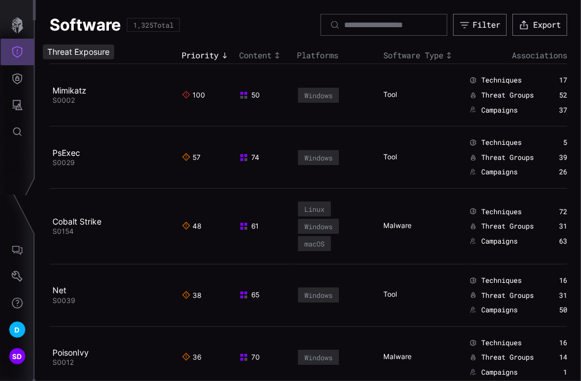
click at [13, 44] on button "Threat Exposure" at bounding box center [17, 52] width 33 height 27
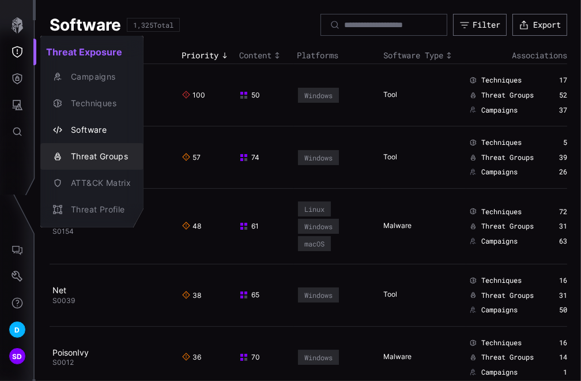
click at [98, 153] on div "Threat Groups" at bounding box center [98, 156] width 66 height 14
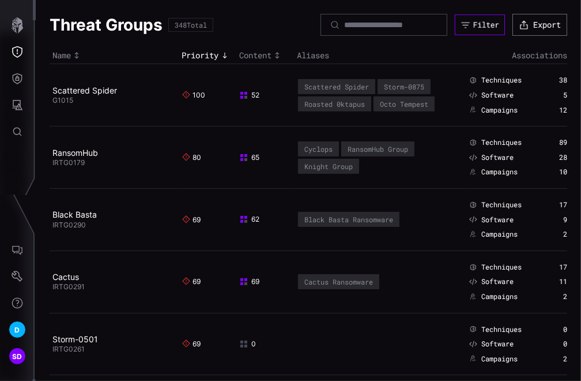
click at [468, 21] on div "Filter" at bounding box center [486, 25] width 26 height 10
click at [21, 50] on icon "Threat Exposure" at bounding box center [18, 52] width 12 height 12
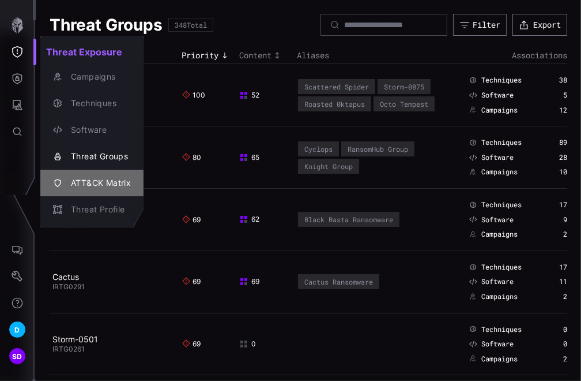
click at [107, 182] on div "ATT&CK Matrix" at bounding box center [98, 183] width 66 height 14
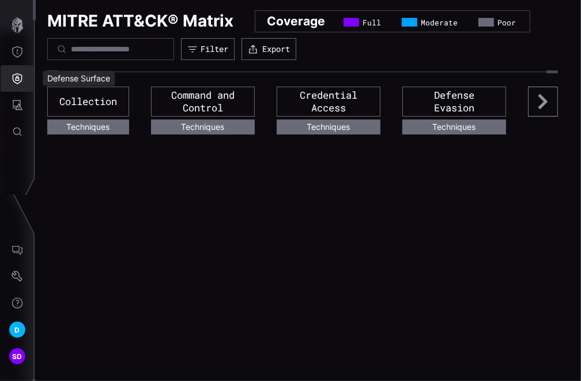
click at [16, 77] on icon "Defense Surface" at bounding box center [18, 78] width 10 height 11
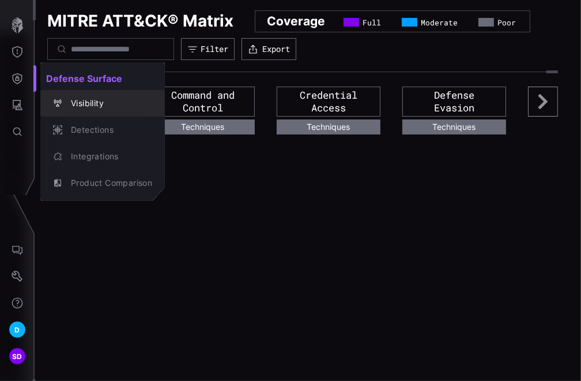
click at [81, 91] on button "Visibility" at bounding box center [102, 103] width 125 height 27
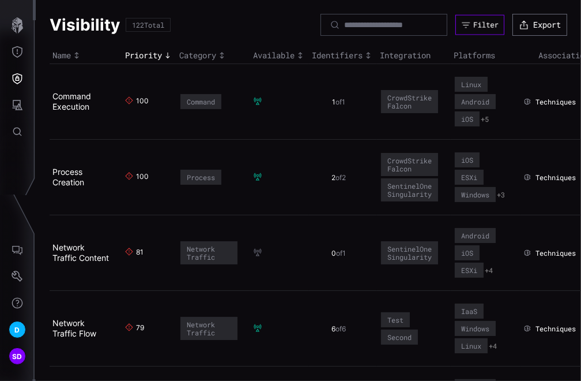
click at [468, 20] on div "Filter" at bounding box center [485, 25] width 25 height 10
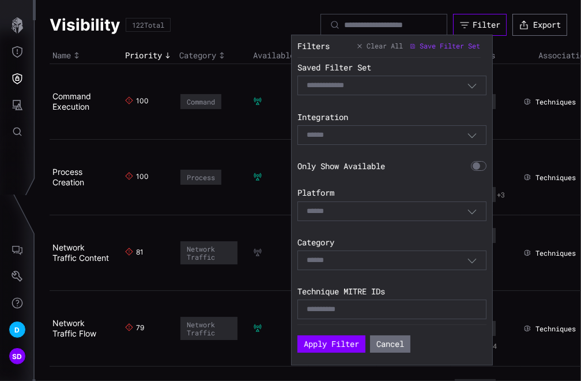
scroll to position [1, 0]
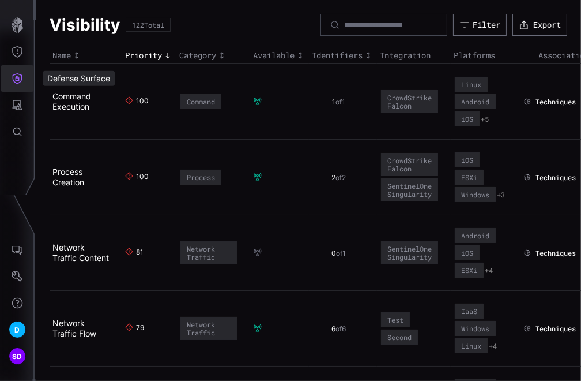
click at [15, 77] on icon "Defense Surface" at bounding box center [18, 79] width 12 height 12
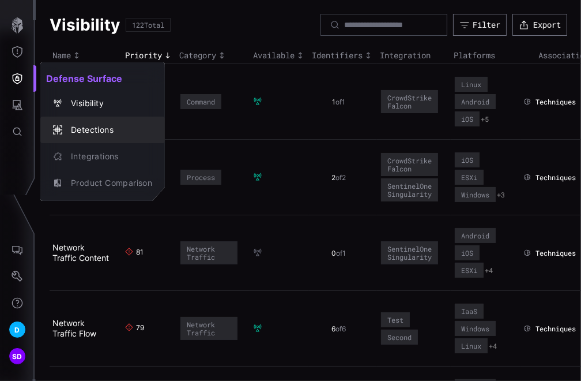
click at [81, 123] on div "Detections" at bounding box center [108, 130] width 87 height 14
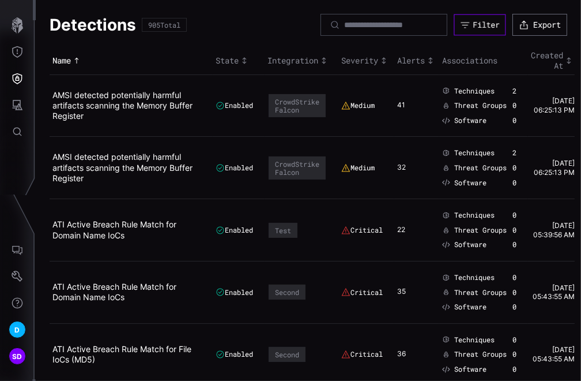
click at [468, 21] on div "Filter" at bounding box center [486, 25] width 27 height 10
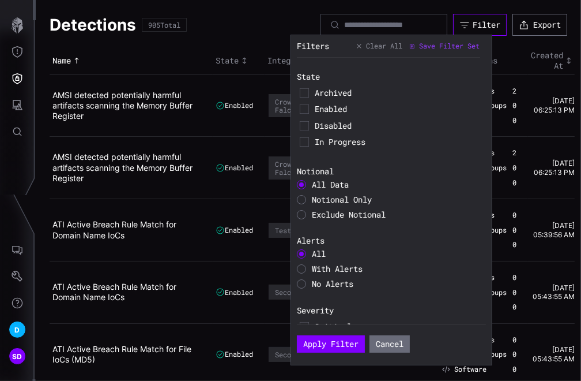
scroll to position [220, 0]
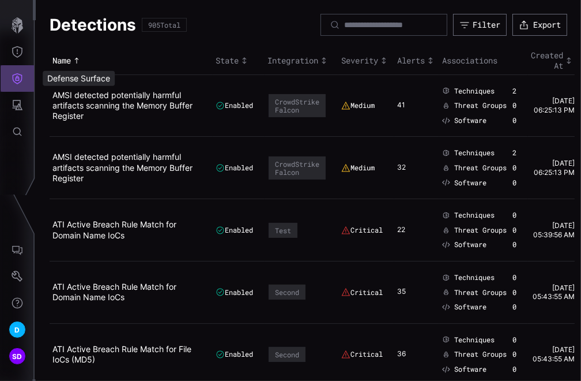
click at [10, 75] on button "Defense Surface" at bounding box center [17, 78] width 33 height 27
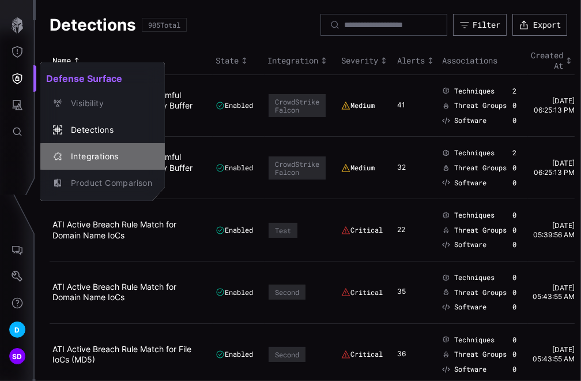
click at [92, 149] on div "Integrations" at bounding box center [108, 156] width 87 height 14
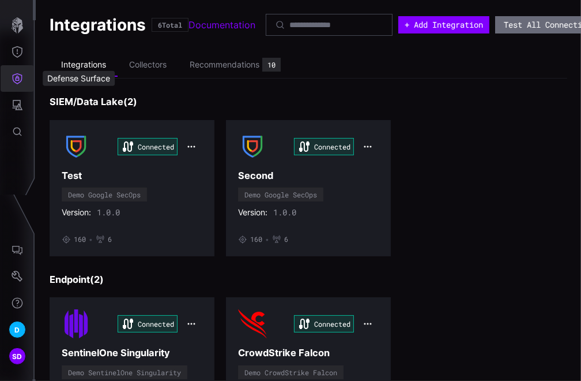
click at [17, 82] on icon "Defense Surface" at bounding box center [18, 79] width 12 height 12
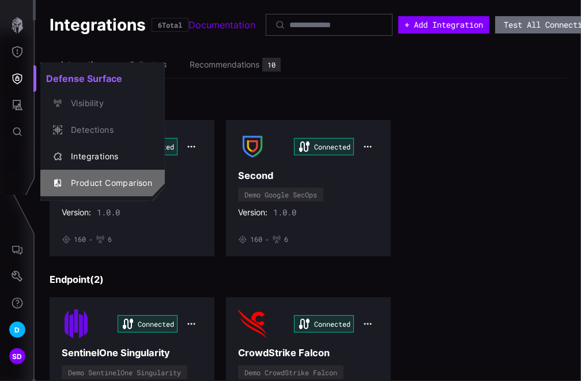
click at [91, 187] on div "Product Comparison" at bounding box center [108, 183] width 87 height 14
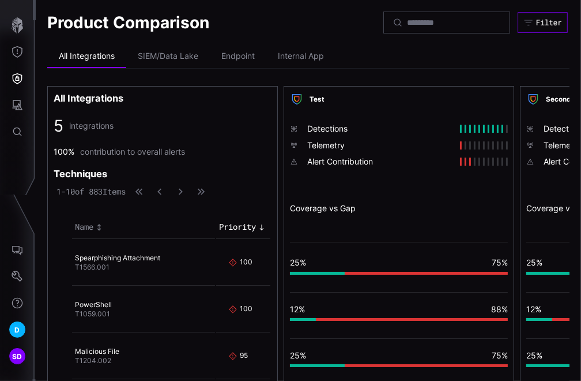
click at [468, 21] on div "Filter" at bounding box center [549, 23] width 26 height 10
click at [12, 102] on icon "Attack Surface" at bounding box center [18, 105] width 12 height 12
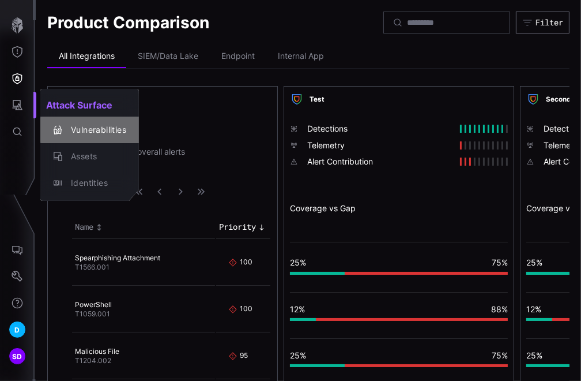
click at [88, 128] on div "Vulnerabilities" at bounding box center [95, 130] width 61 height 14
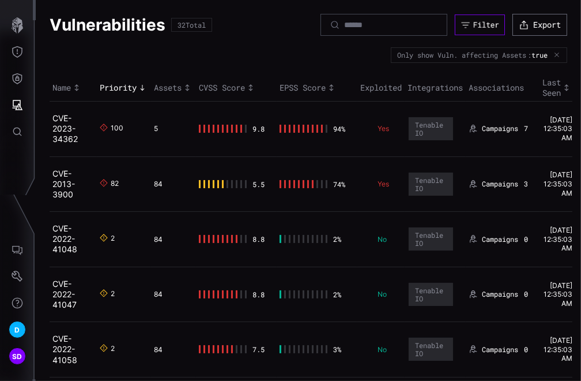
click at [468, 23] on div "Filter" at bounding box center [486, 25] width 26 height 10
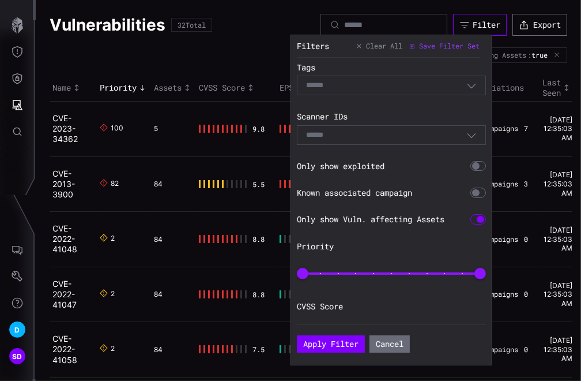
scroll to position [185, 0]
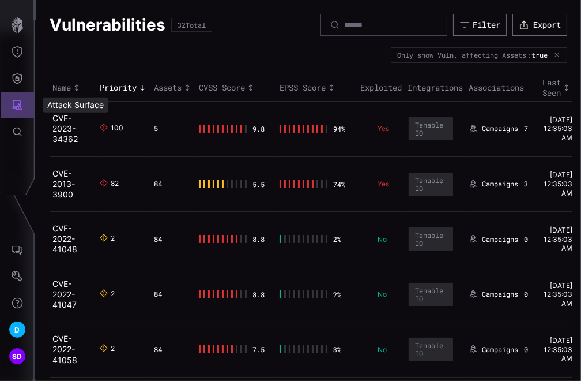
click at [21, 104] on icon "Attack Surface" at bounding box center [18, 105] width 12 height 12
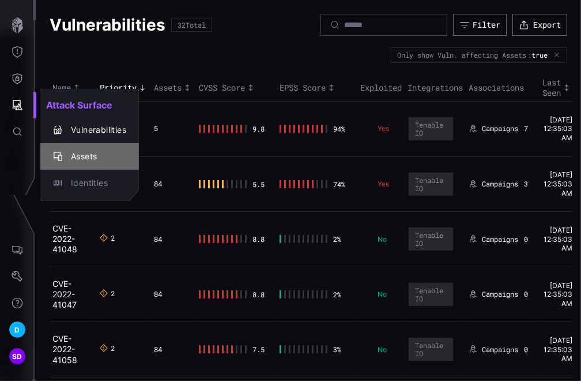
drag, startPoint x: 82, startPoint y: 154, endPoint x: 88, endPoint y: 148, distance: 8.6
click at [82, 153] on div "Assets" at bounding box center [95, 156] width 61 height 14
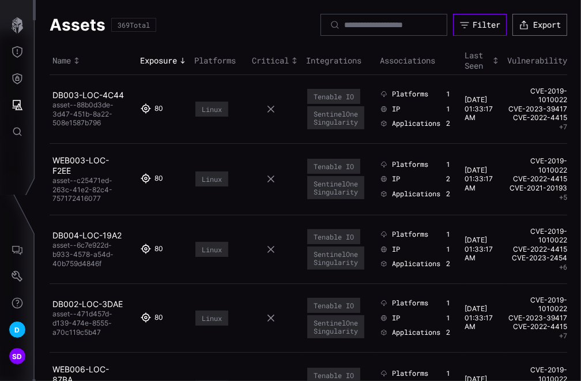
click at [468, 18] on button "Filter" at bounding box center [480, 25] width 54 height 22
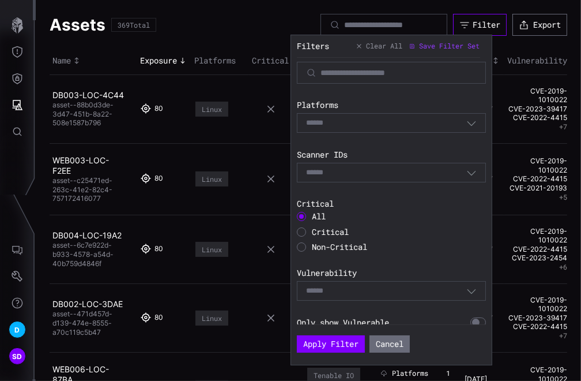
scroll to position [428, 0]
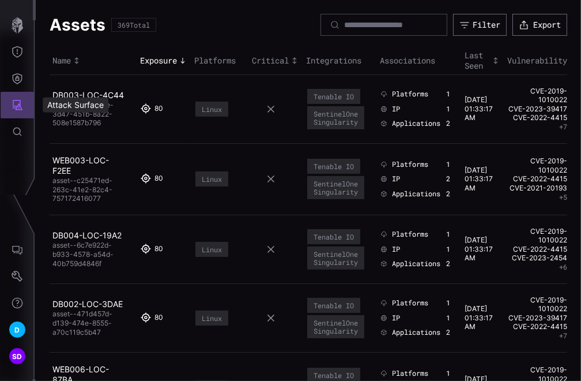
click at [19, 102] on icon "Attack Surface" at bounding box center [18, 105] width 12 height 12
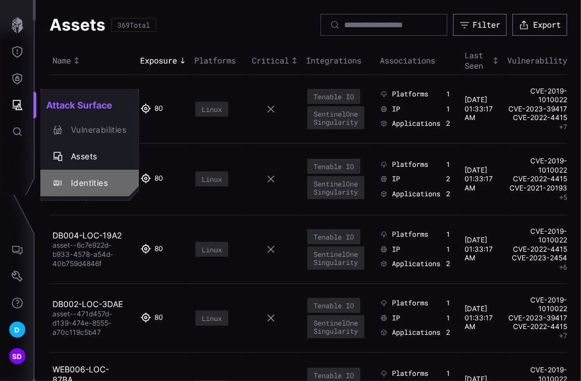
click at [87, 184] on div "Identities" at bounding box center [95, 183] width 61 height 14
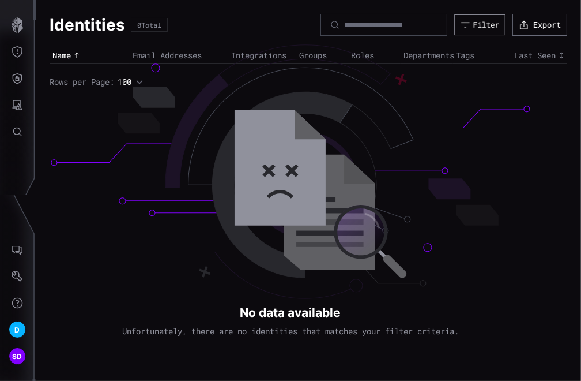
click at [468, 24] on div "Filter" at bounding box center [486, 25] width 27 height 10
click at [468, 209] on div "Identities 0 Total Filter Export Name Email Addresses Integrations Groups Roles…" at bounding box center [308, 190] width 545 height 381
click at [20, 26] on icon "button" at bounding box center [18, 25] width 12 height 16
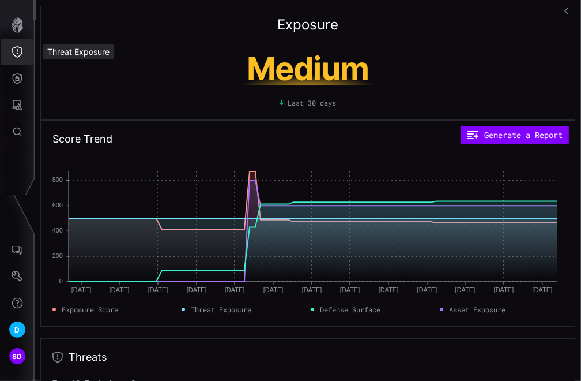
click at [19, 44] on button "Threat Exposure" at bounding box center [17, 52] width 33 height 27
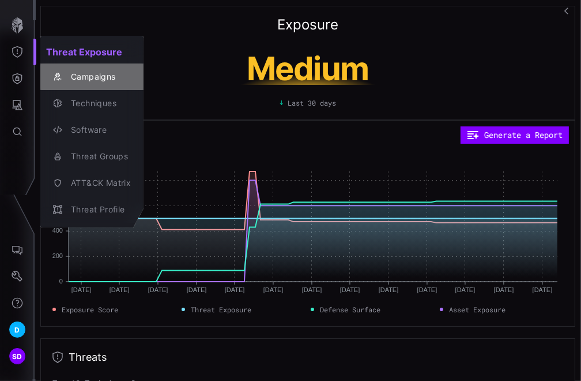
click at [84, 75] on div "Campaigns" at bounding box center [98, 77] width 66 height 14
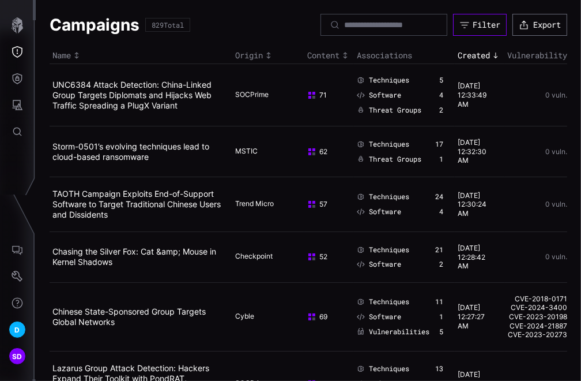
click at [468, 24] on div "Filter" at bounding box center [487, 25] width 28 height 10
click at [13, 58] on button "Threat Exposure" at bounding box center [17, 52] width 33 height 27
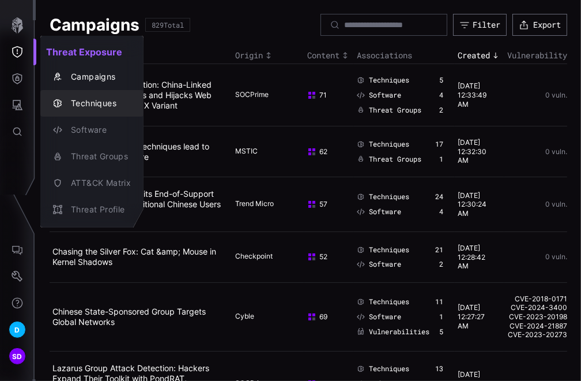
click at [99, 104] on div "Techniques" at bounding box center [98, 103] width 66 height 14
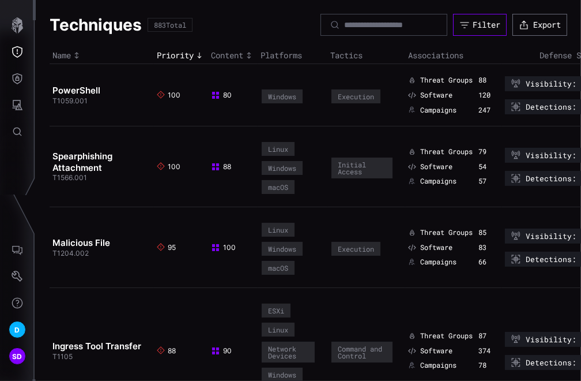
click at [468, 21] on div "Filter" at bounding box center [487, 25] width 28 height 10
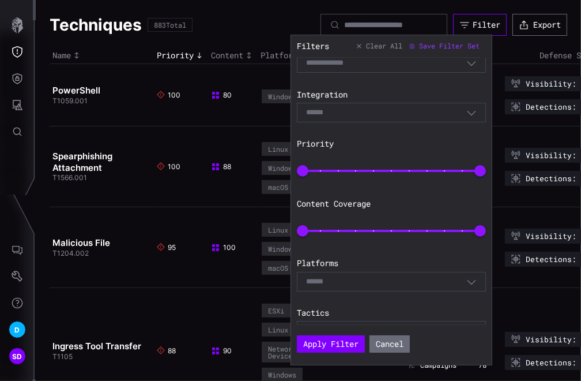
scroll to position [45, 0]
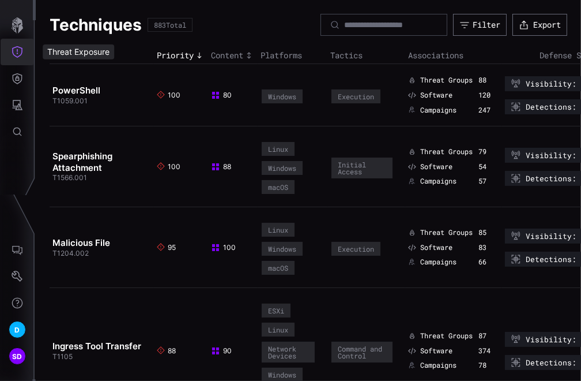
click at [15, 48] on icon "Threat Exposure" at bounding box center [18, 52] width 12 height 12
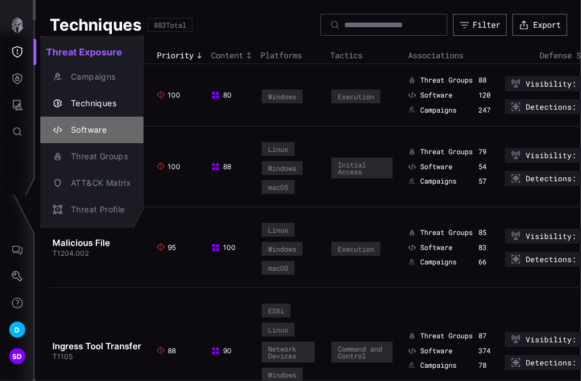
click at [76, 130] on div "Software" at bounding box center [98, 130] width 66 height 14
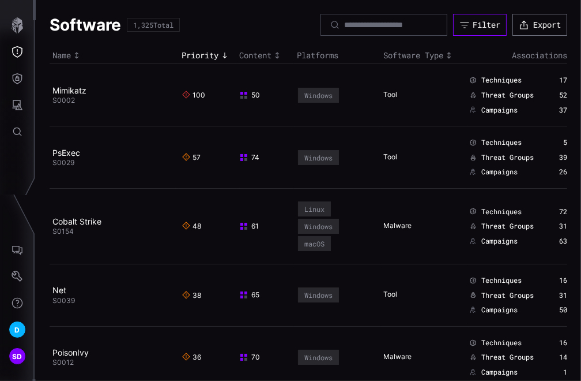
click at [468, 23] on div "Filter" at bounding box center [487, 25] width 28 height 10
click at [22, 50] on icon "Threat Exposure" at bounding box center [18, 52] width 12 height 12
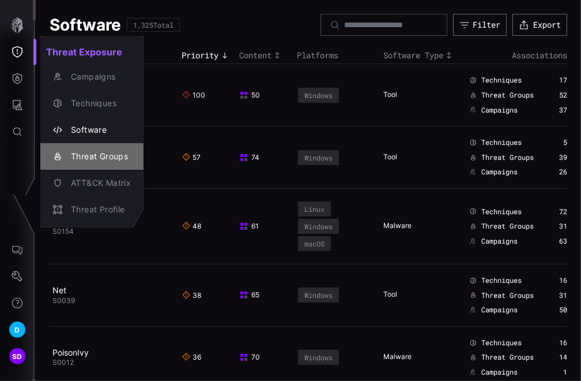
click at [97, 157] on div "Threat Groups" at bounding box center [98, 156] width 66 height 14
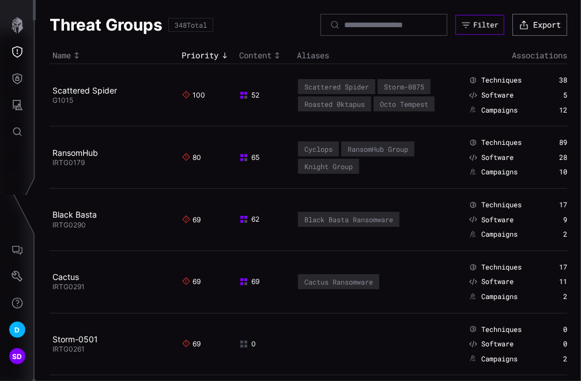
click at [468, 21] on div "Filter" at bounding box center [485, 25] width 25 height 10
click at [22, 49] on icon "Threat Exposure" at bounding box center [18, 52] width 12 height 12
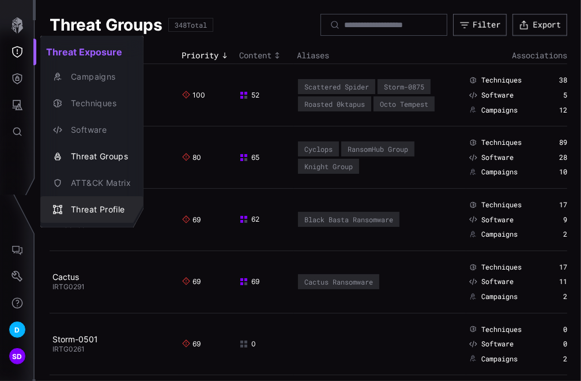
click at [99, 210] on div "Threat Profile" at bounding box center [98, 209] width 66 height 14
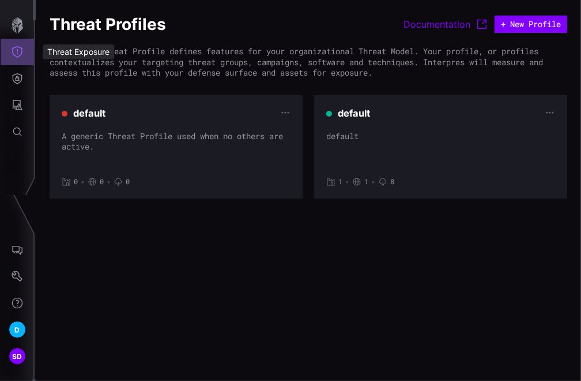
click at [21, 47] on icon "Threat Exposure" at bounding box center [18, 52] width 12 height 12
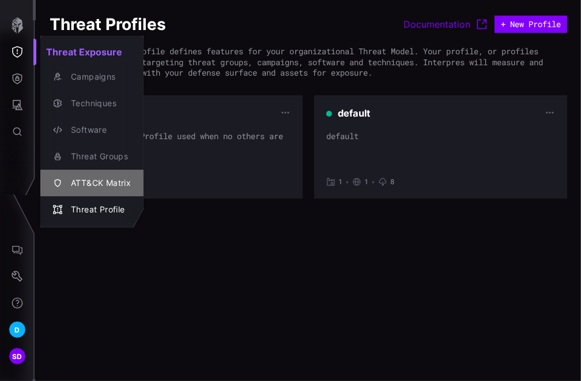
click at [92, 187] on div "ATT&CK Matrix" at bounding box center [98, 183] width 66 height 14
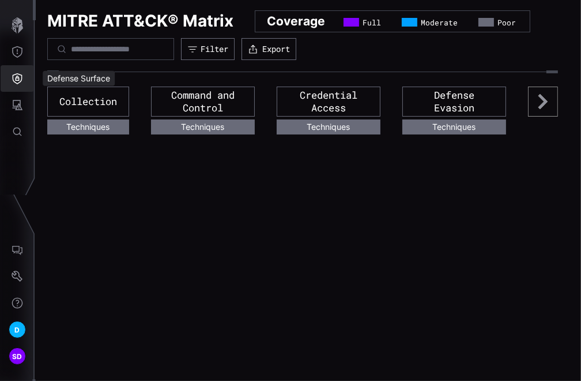
click at [24, 77] on button "Defense Surface" at bounding box center [17, 78] width 33 height 27
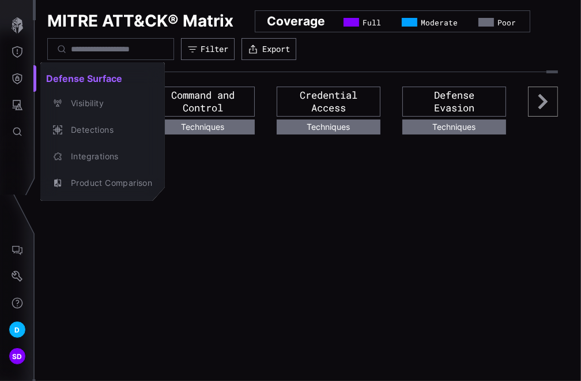
click at [232, 48] on div at bounding box center [290, 190] width 581 height 381
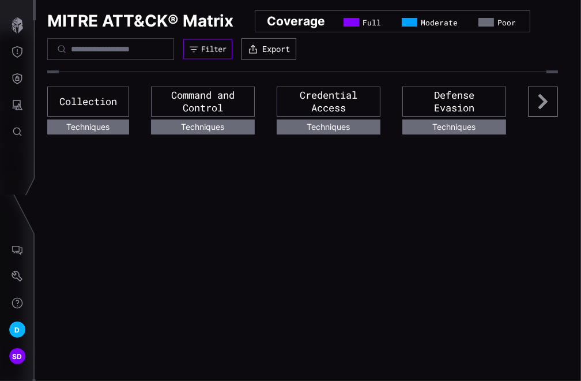
click at [227, 48] on div "Filter" at bounding box center [213, 49] width 25 height 10
click at [18, 77] on icon "Defense Surface" at bounding box center [18, 78] width 10 height 11
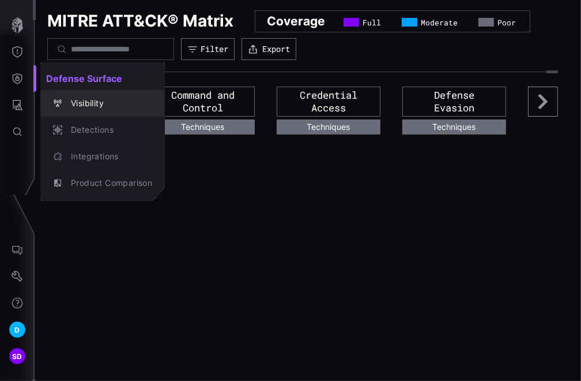
click at [99, 98] on div "Visibility" at bounding box center [108, 103] width 87 height 14
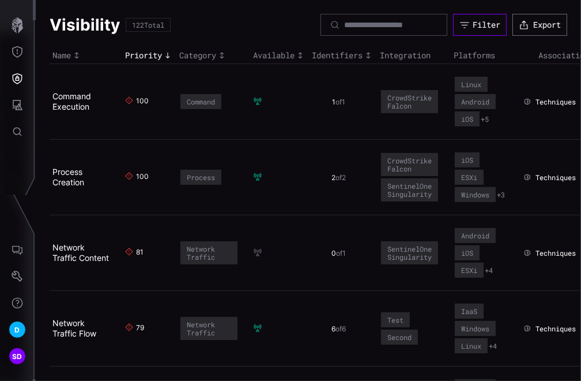
click at [462, 31] on button "Filter" at bounding box center [480, 25] width 54 height 22
click at [15, 78] on icon "Defense Surface" at bounding box center [18, 78] width 10 height 11
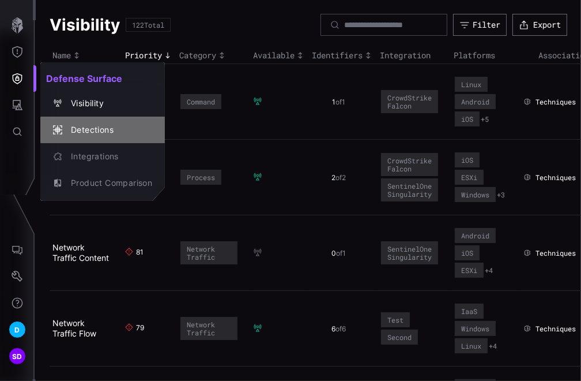
click at [91, 127] on div "Detections" at bounding box center [108, 130] width 87 height 14
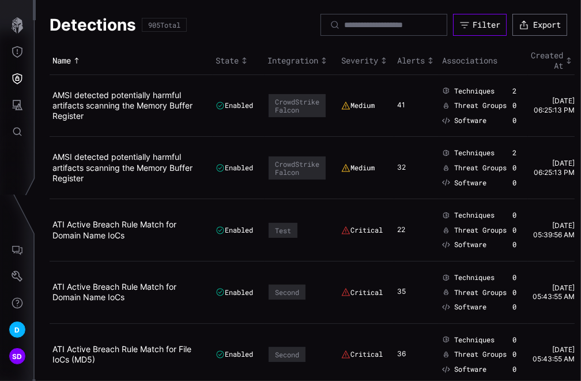
click at [479, 21] on div "Filter" at bounding box center [487, 25] width 28 height 10
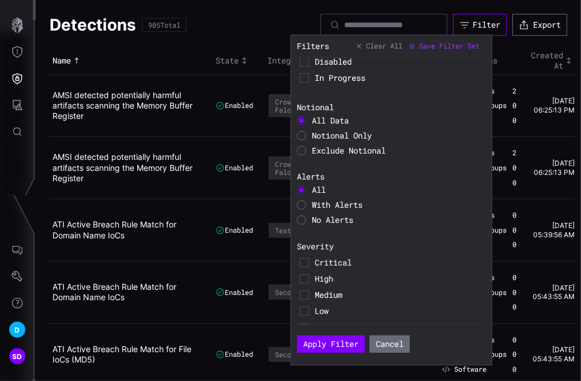
scroll to position [220, 0]
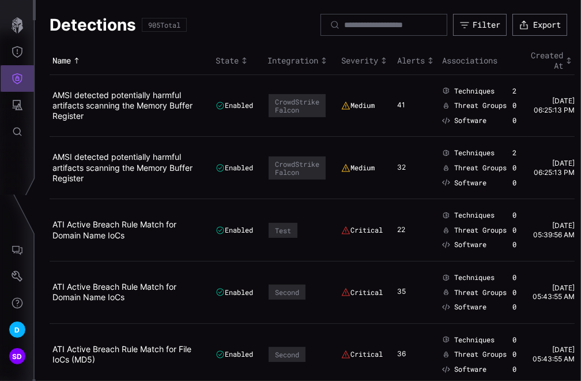
click at [17, 77] on icon "Defense Surface" at bounding box center [18, 79] width 12 height 12
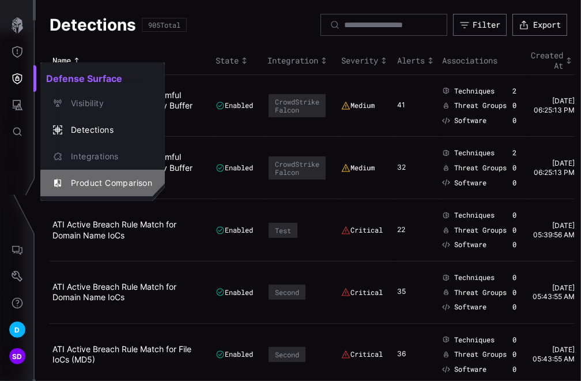
click at [92, 184] on div "Product Comparison" at bounding box center [108, 183] width 87 height 14
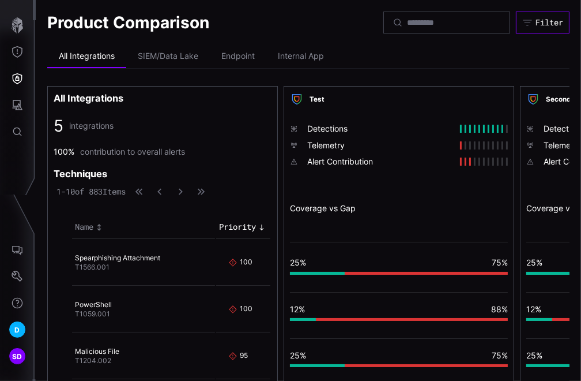
click at [536, 22] on div "Filter" at bounding box center [550, 22] width 28 height 10
click at [15, 105] on icon "Attack Surface" at bounding box center [18, 105] width 12 height 12
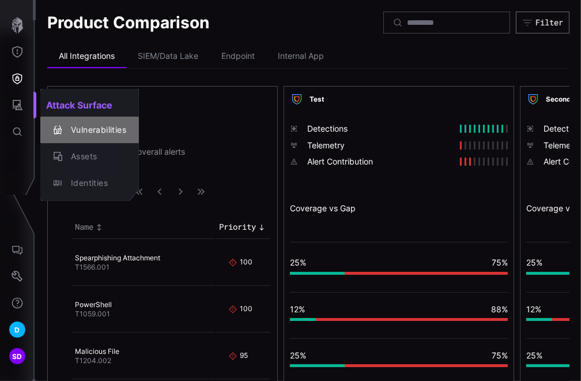
click at [91, 127] on div "Vulnerabilities" at bounding box center [95, 130] width 61 height 14
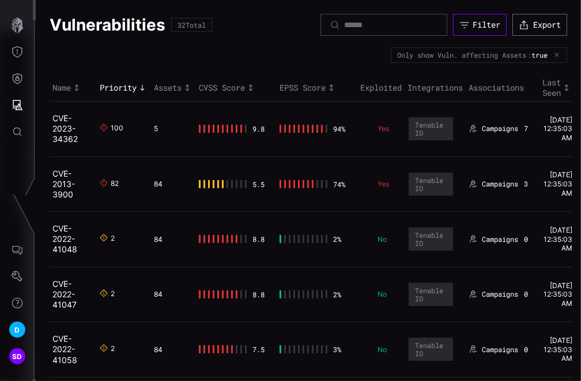
click at [473, 25] on div "Filter" at bounding box center [487, 25] width 28 height 10
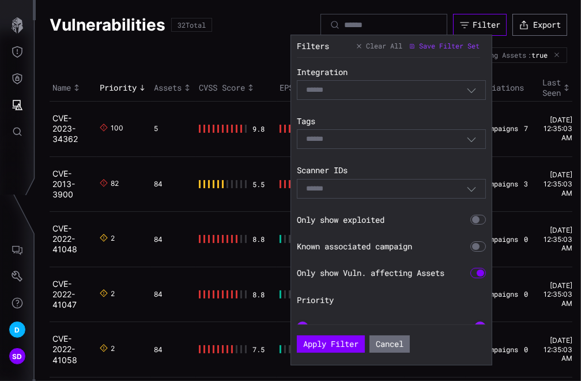
scroll to position [185, 0]
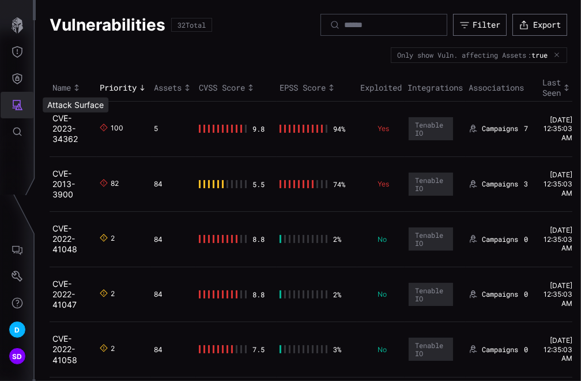
click at [22, 107] on icon "Attack Surface" at bounding box center [18, 105] width 12 height 12
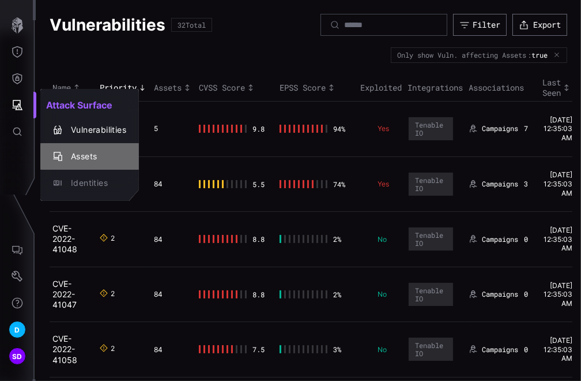
click at [85, 155] on div "Assets" at bounding box center [95, 156] width 61 height 14
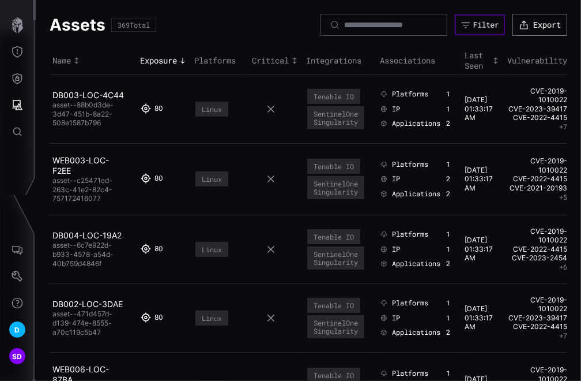
click at [474, 25] on div "Filter" at bounding box center [485, 25] width 25 height 10
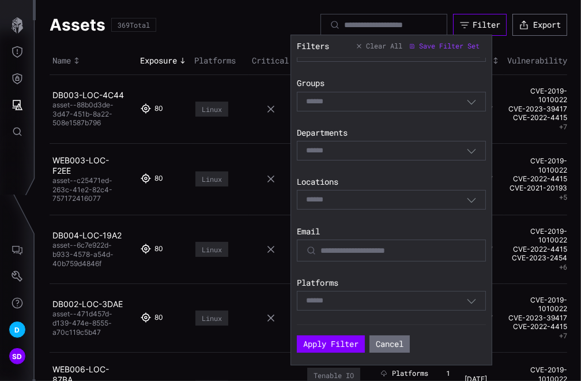
scroll to position [171, 0]
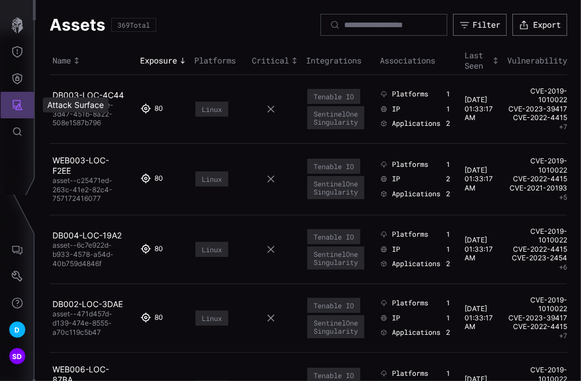
click at [19, 103] on icon "Attack Surface" at bounding box center [18, 105] width 12 height 12
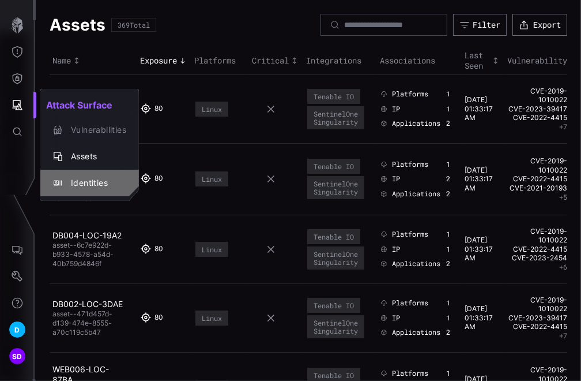
click at [83, 182] on div "Identities" at bounding box center [95, 183] width 61 height 14
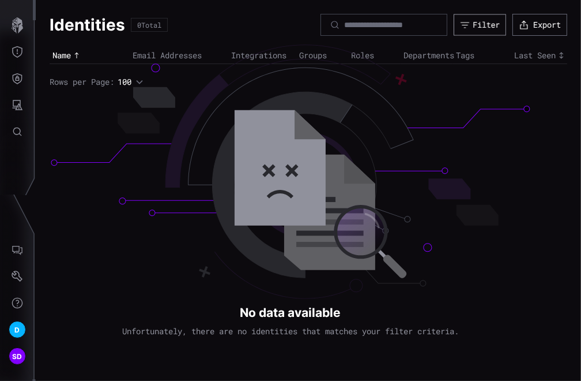
click at [484, 24] on div "Filter" at bounding box center [486, 25] width 27 height 10
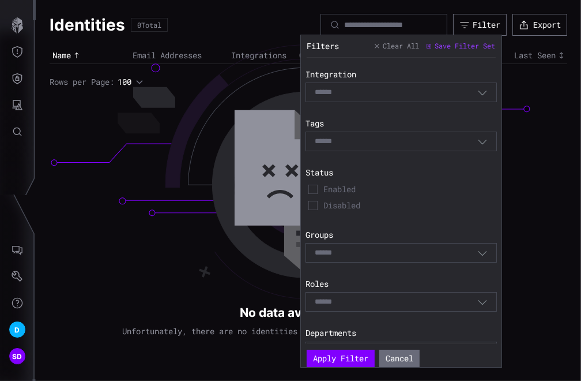
scroll to position [77, 0]
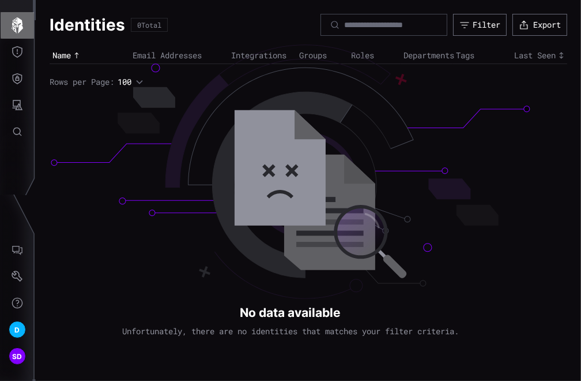
click at [22, 21] on icon "button" at bounding box center [17, 25] width 16 height 16
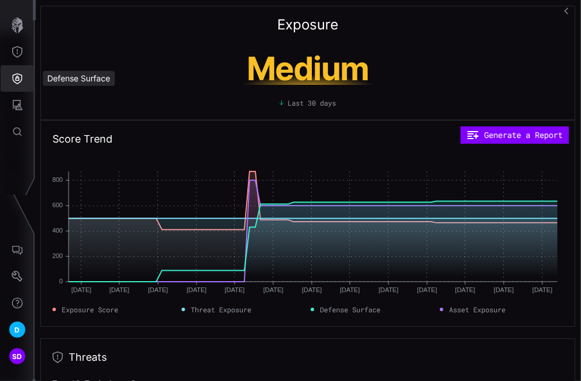
click at [17, 80] on icon "Defense Surface" at bounding box center [18, 78] width 10 height 11
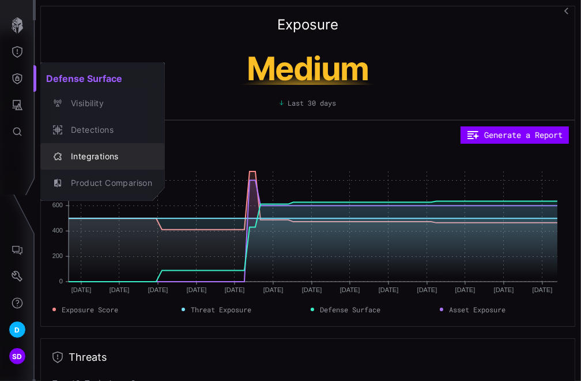
click at [88, 150] on div "Integrations" at bounding box center [108, 156] width 87 height 14
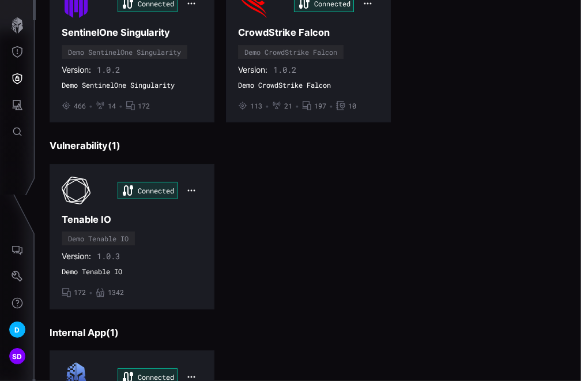
scroll to position [463, 0]
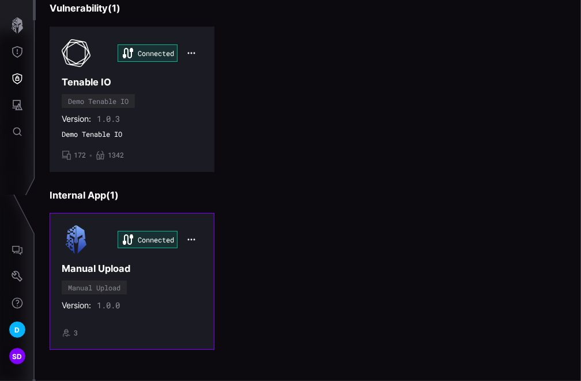
click at [171, 275] on div "Connected Manual Upload Manual Upload Version: 1.0.0 • 3" at bounding box center [132, 281] width 141 height 112
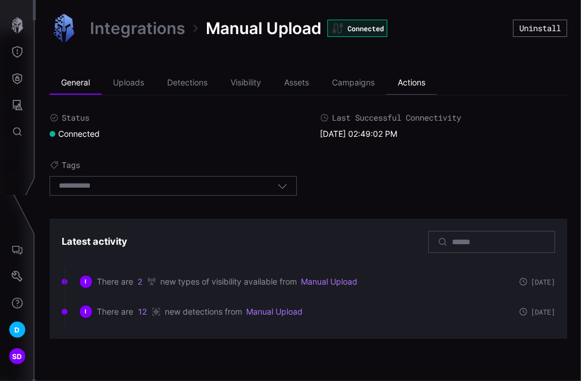
click at [414, 82] on li "Actions" at bounding box center [411, 82] width 51 height 23
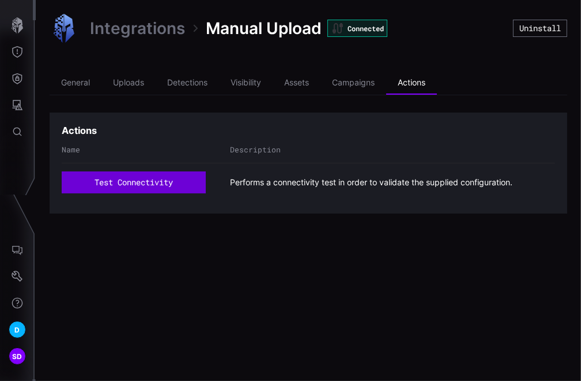
click at [121, 180] on button "test connectivity" at bounding box center [134, 182] width 144 height 22
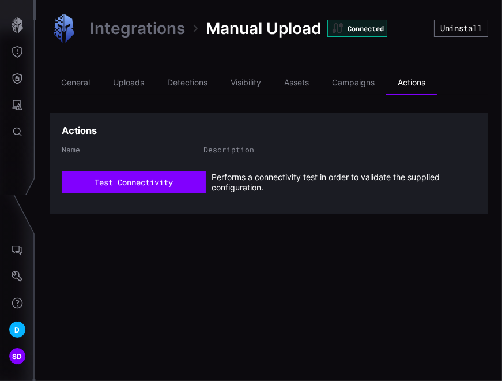
click at [157, 28] on link "Integrations" at bounding box center [137, 28] width 95 height 21
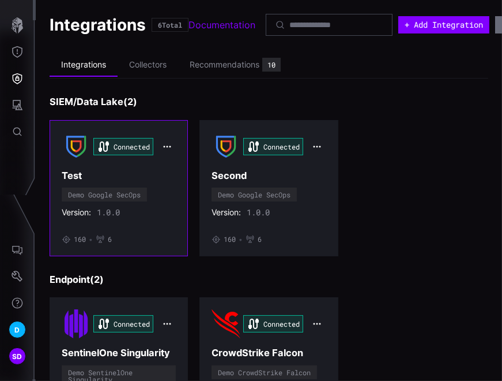
click at [167, 143] on icon "button" at bounding box center [167, 146] width 9 height 9
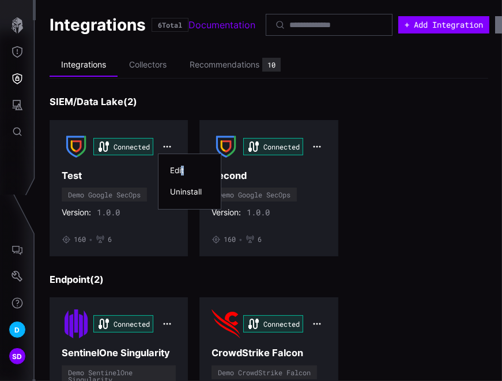
click at [183, 168] on div "Edit" at bounding box center [189, 170] width 39 height 10
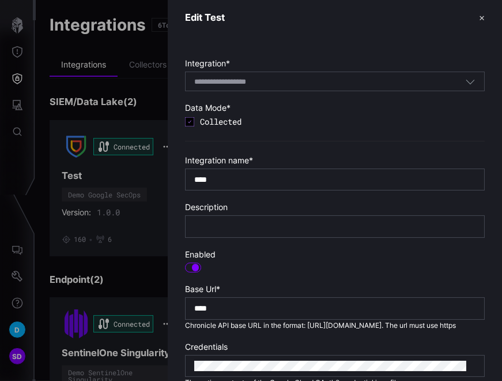
click at [466, 16] on header "Edit Test ✕" at bounding box center [335, 17] width 334 height 35
click at [479, 17] on button "✕" at bounding box center [482, 18] width 6 height 12
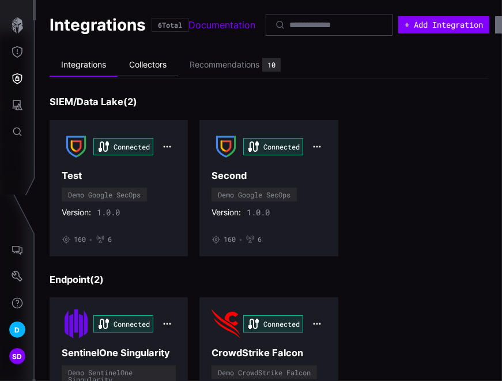
click at [155, 58] on li "Collectors" at bounding box center [148, 65] width 61 height 22
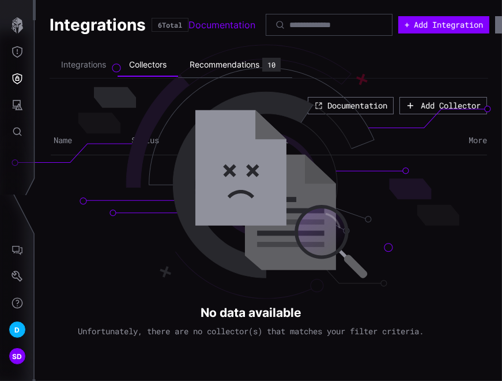
click at [238, 63] on div "Recommendations" at bounding box center [225, 64] width 70 height 10
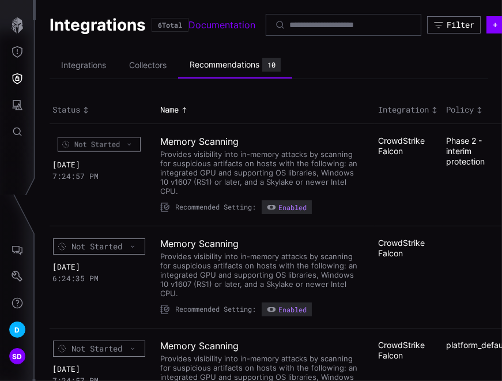
click at [136, 143] on div "Not Started" at bounding box center [99, 144] width 83 height 14
click at [78, 61] on li "Integrations" at bounding box center [84, 65] width 68 height 22
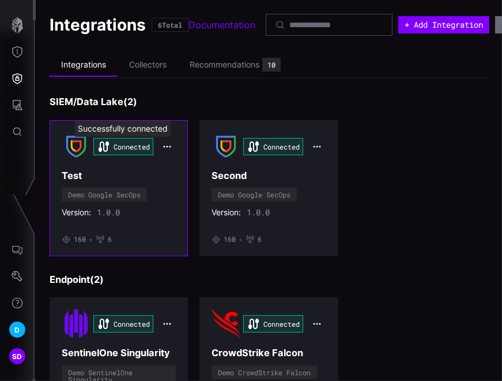
click at [138, 141] on div "Connected" at bounding box center [123, 146] width 60 height 17
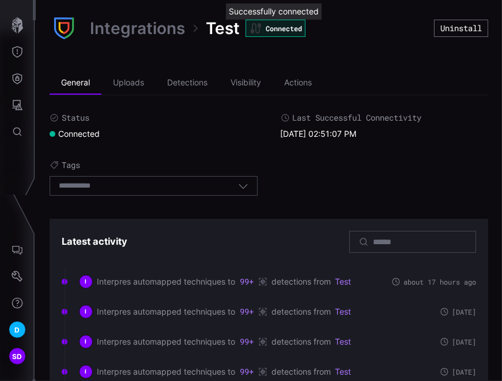
click at [277, 26] on div "Connected" at bounding box center [276, 28] width 60 height 17
click at [238, 187] on icon "button" at bounding box center [243, 185] width 10 height 10
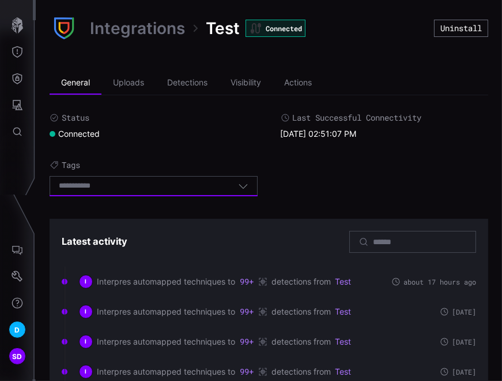
click at [238, 186] on icon "button" at bounding box center [243, 185] width 10 height 10
click at [118, 84] on li "Uploads" at bounding box center [128, 82] width 54 height 23
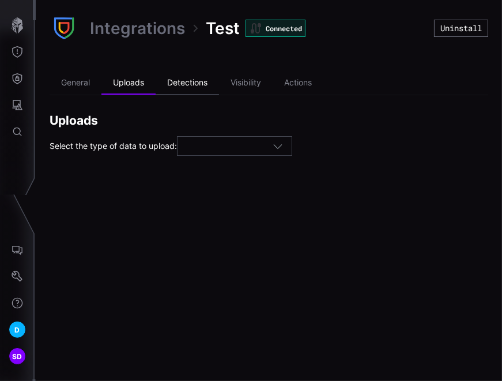
click at [187, 81] on li "Detections" at bounding box center [187, 82] width 63 height 23
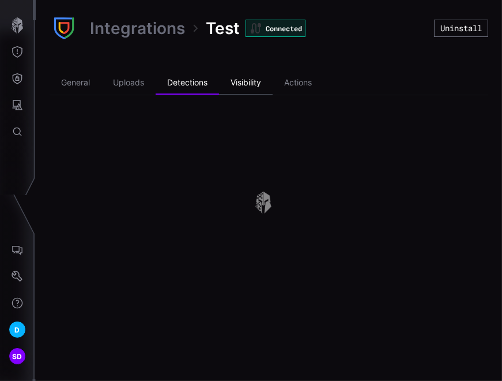
click at [248, 81] on li "Visibility" at bounding box center [246, 82] width 54 height 23
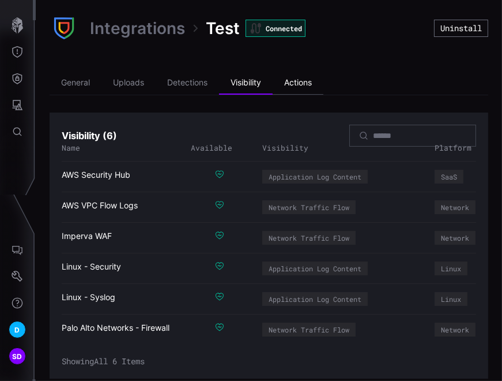
click at [310, 81] on li "Actions" at bounding box center [298, 82] width 51 height 23
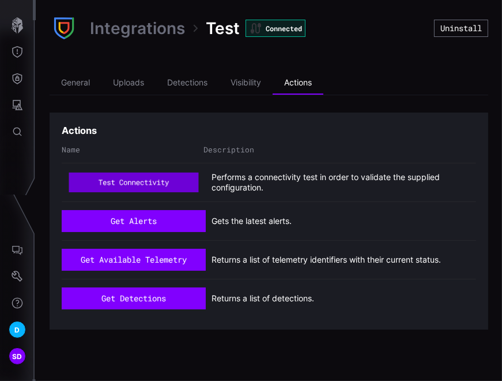
click at [149, 176] on button "test connectivity" at bounding box center [134, 182] width 130 height 20
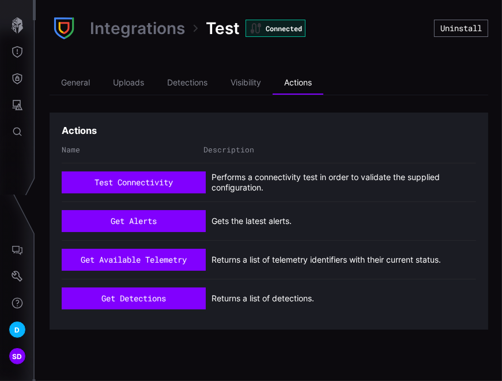
click at [150, 28] on link "Integrations" at bounding box center [137, 28] width 95 height 21
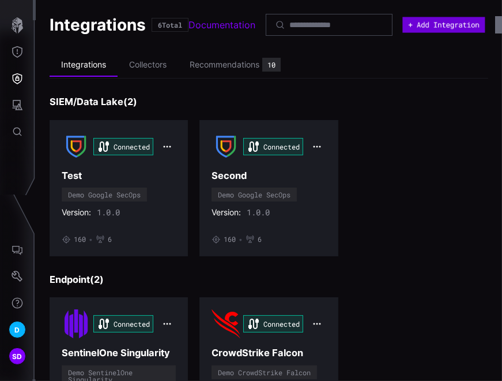
click at [457, 28] on button "+ Add Integration" at bounding box center [443, 25] width 82 height 16
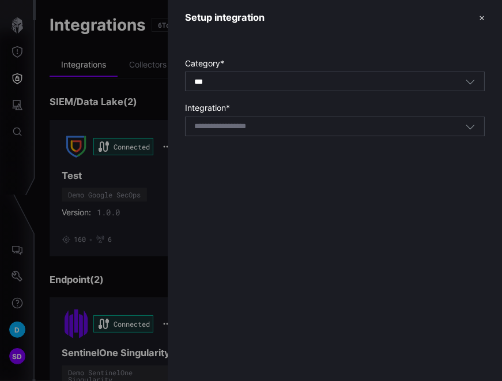
click at [356, 85] on div "*** All" at bounding box center [329, 82] width 271 height 10
click at [323, 49] on div "Category * *** All Integration * Select integration" at bounding box center [335, 94] width 334 height 118
click at [302, 129] on div "Select integration" at bounding box center [329, 126] width 271 height 10
click at [349, 35] on div "Category * *** All Integration * Select integration" at bounding box center [335, 94] width 334 height 118
click at [479, 22] on button "✕" at bounding box center [482, 18] width 6 height 12
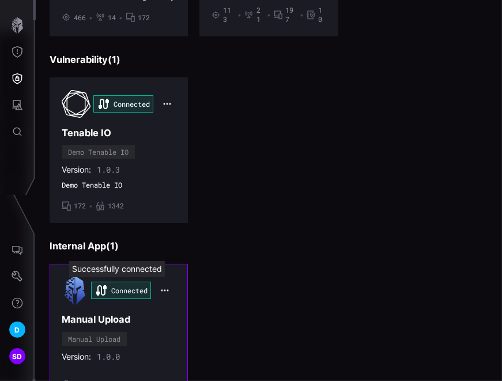
scroll to position [479, 0]
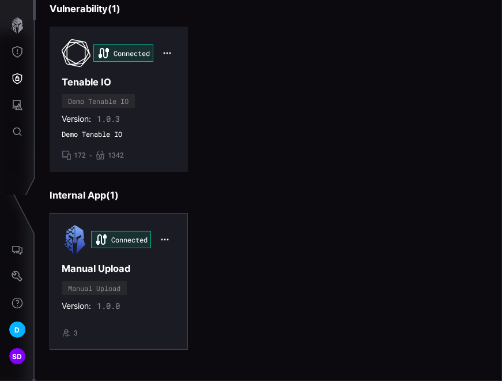
click at [156, 276] on div "Connected Manual Upload Manual Upload Version: 1.0.0 • 3" at bounding box center [119, 281] width 114 height 112
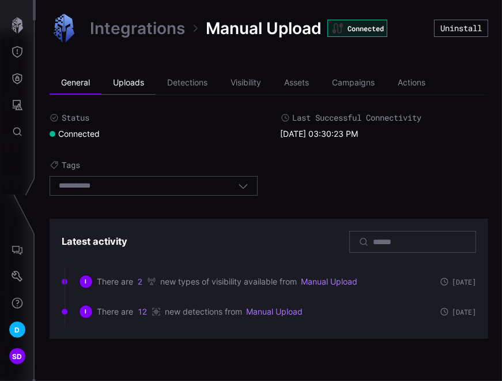
click at [135, 87] on li "Uploads" at bounding box center [128, 82] width 54 height 23
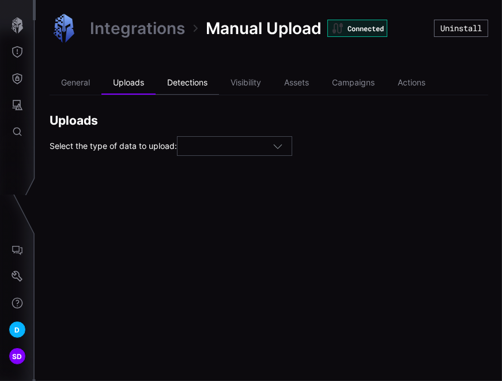
click at [197, 84] on li "Detections" at bounding box center [187, 82] width 63 height 23
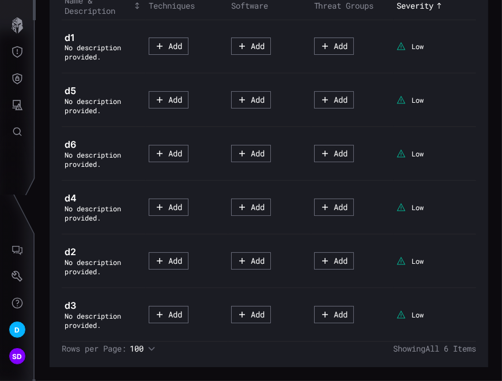
scroll to position [23, 0]
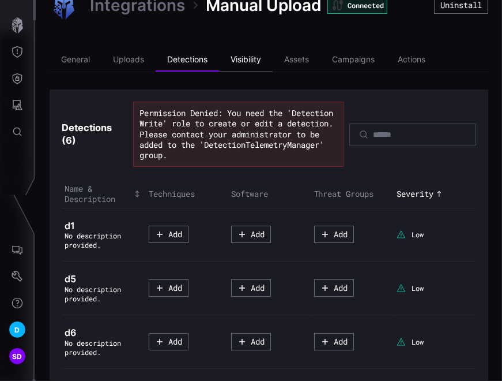
click at [255, 56] on li "Visibility" at bounding box center [246, 59] width 54 height 23
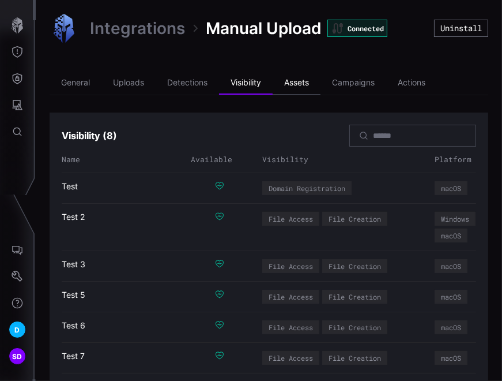
click at [300, 78] on li "Assets" at bounding box center [297, 82] width 48 height 23
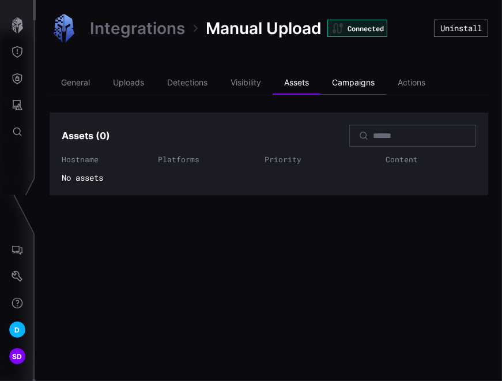
click at [337, 85] on li "Campaigns" at bounding box center [354, 82] width 66 height 23
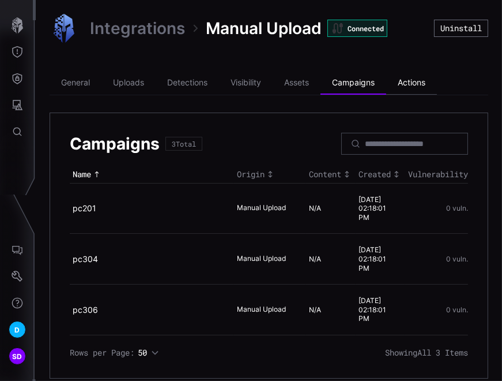
click at [406, 84] on li "Actions" at bounding box center [411, 82] width 51 height 23
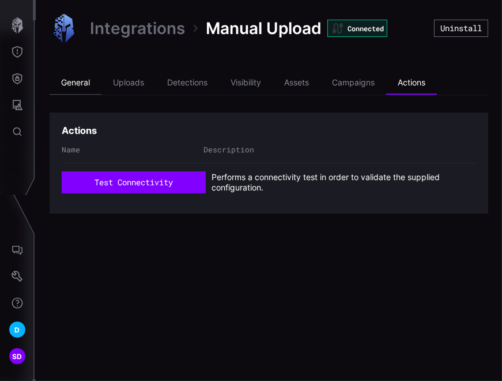
click at [87, 82] on li "General" at bounding box center [76, 82] width 52 height 23
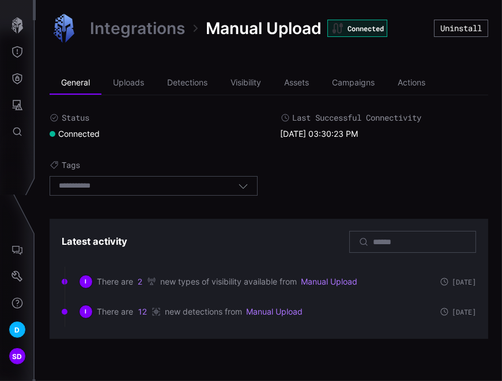
click at [134, 35] on link "Integrations" at bounding box center [137, 28] width 95 height 21
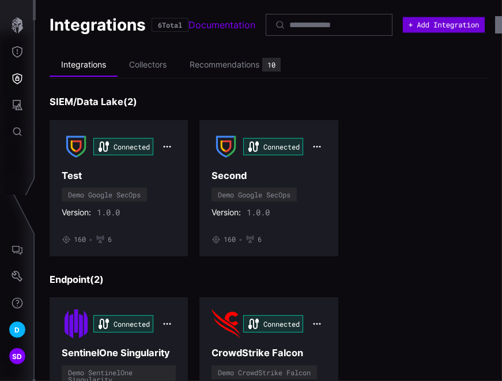
click at [453, 24] on button "+ Add Integration" at bounding box center [444, 25] width 82 height 16
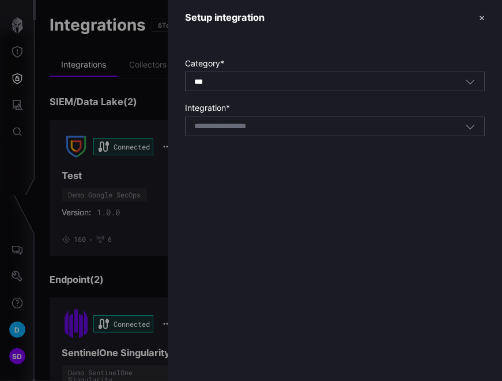
click at [364, 81] on div "*** All" at bounding box center [329, 82] width 271 height 10
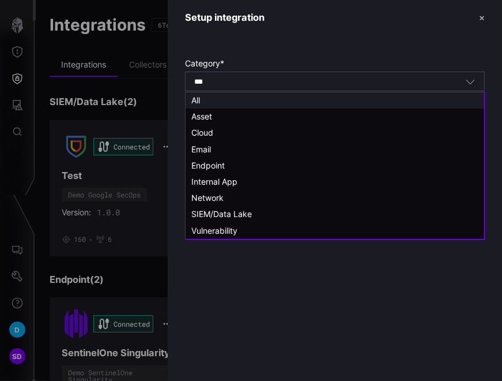
click at [262, 100] on div "All" at bounding box center [334, 100] width 287 height 10
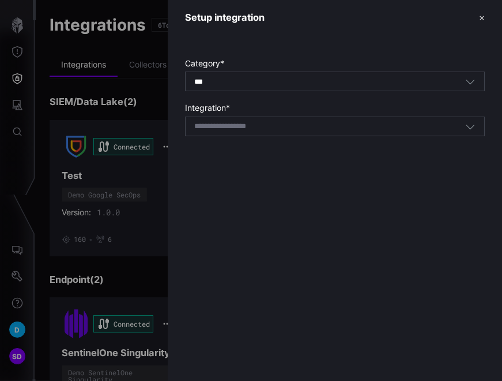
click at [255, 125] on input at bounding box center [235, 127] width 82 height 10
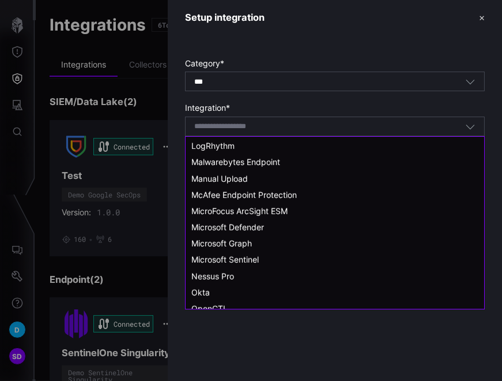
scroll to position [597, 0]
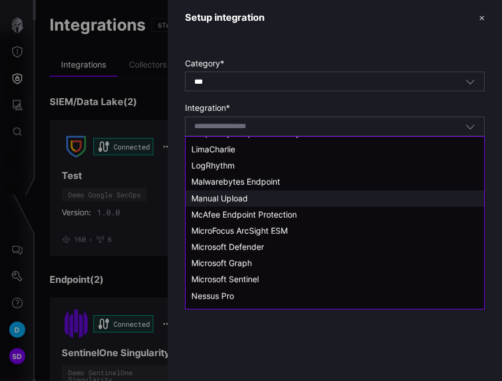
click at [249, 196] on div "Manual Upload" at bounding box center [334, 198] width 287 height 10
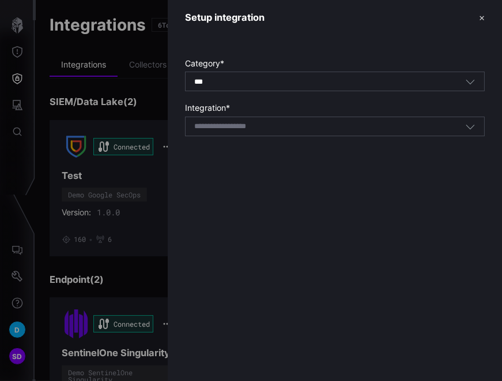
type input "**********"
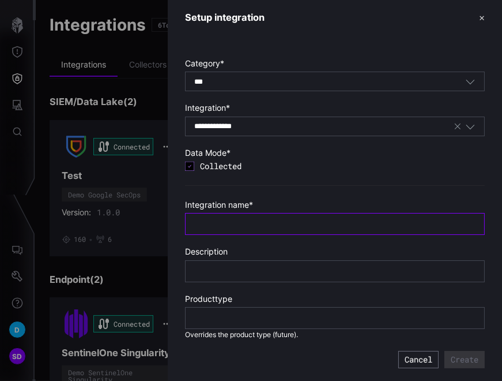
click at [247, 221] on input "text" at bounding box center [334, 224] width 281 height 10
type input "*********"
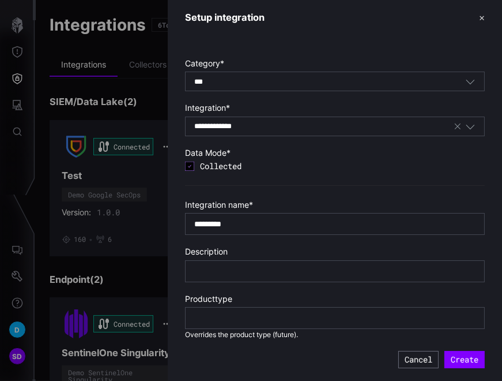
click at [327, 310] on div at bounding box center [335, 318] width 300 height 22
click at [464, 354] on button "Create" at bounding box center [465, 360] width 36 height 16
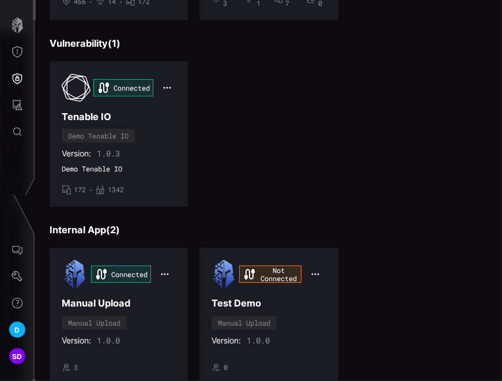
scroll to position [479, 0]
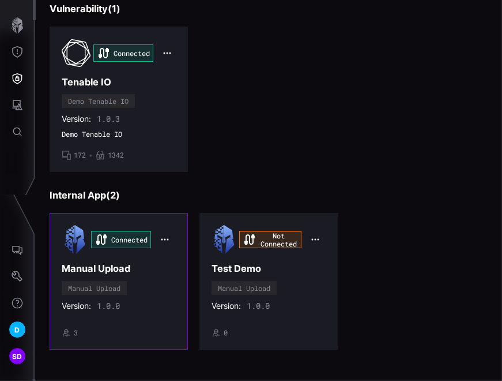
click at [154, 263] on h3 "Manual Upload" at bounding box center [119, 268] width 114 height 12
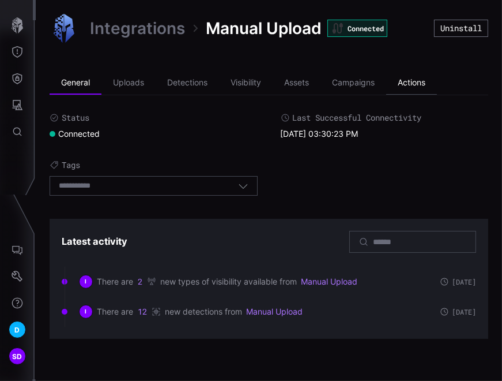
click at [418, 85] on li "Actions" at bounding box center [411, 82] width 51 height 23
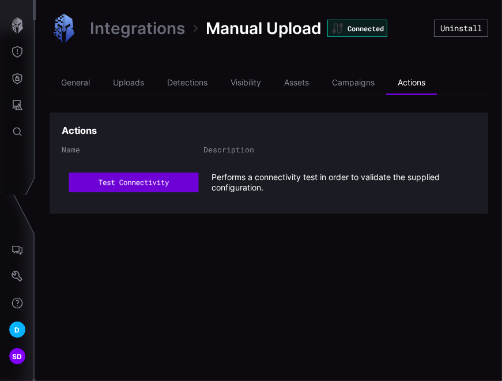
click at [136, 178] on button "test connectivity" at bounding box center [134, 182] width 130 height 20
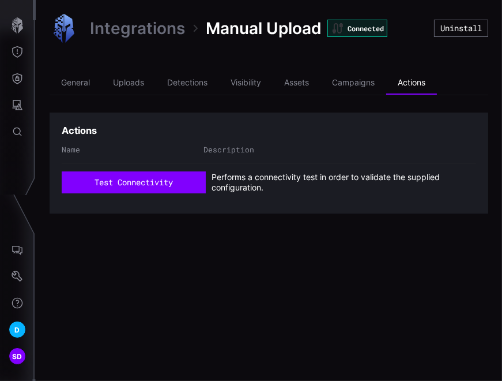
click at [151, 32] on link "Integrations" at bounding box center [137, 28] width 95 height 21
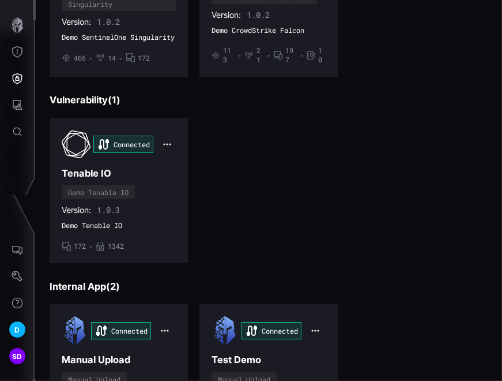
scroll to position [479, 0]
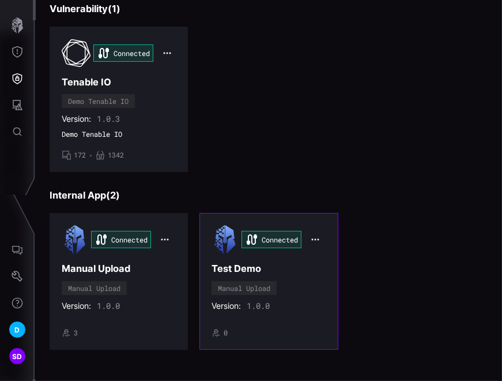
click at [276, 262] on h3 "Test Demo" at bounding box center [269, 268] width 114 height 12
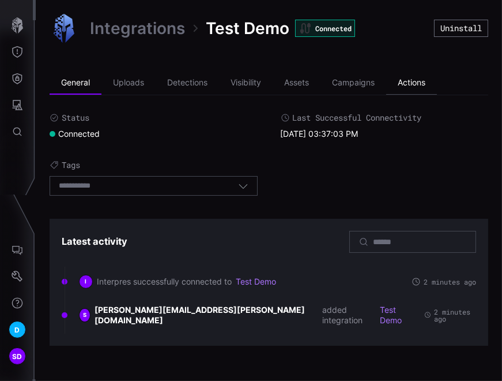
click at [422, 77] on li "Actions" at bounding box center [411, 82] width 51 height 23
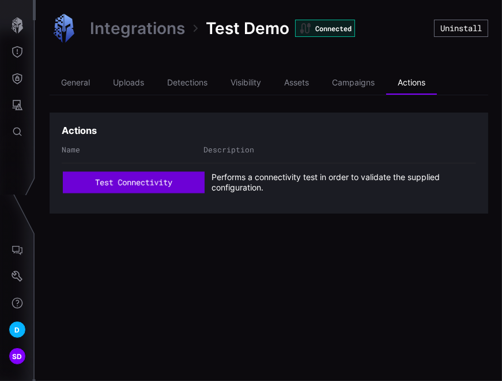
click at [170, 179] on button "test connectivity" at bounding box center [134, 182] width 142 height 21
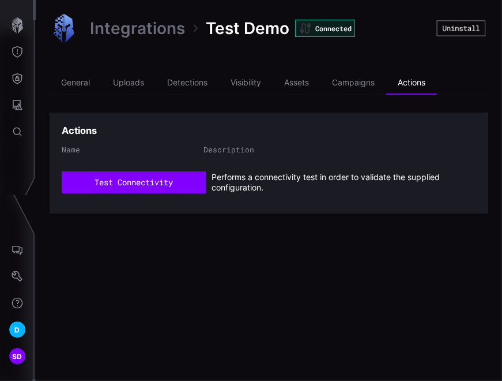
click at [461, 26] on button "Uninstall" at bounding box center [461, 28] width 49 height 16
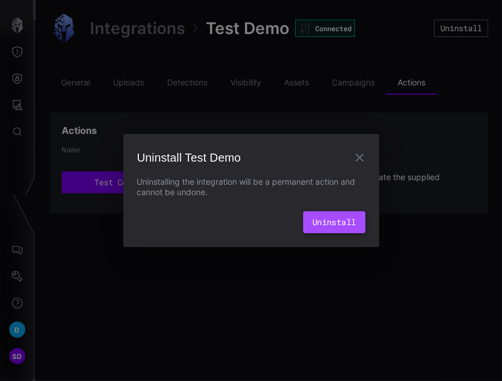
click at [332, 220] on button "Uninstall" at bounding box center [334, 222] width 62 height 22
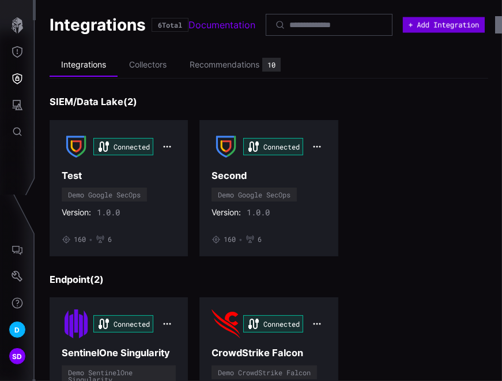
click at [447, 22] on button "+ Add Integration" at bounding box center [444, 25] width 82 height 16
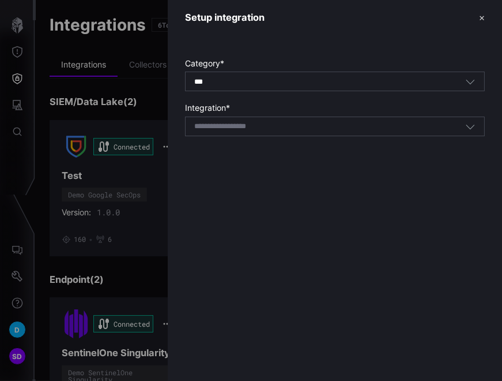
click at [240, 123] on input at bounding box center [235, 127] width 82 height 10
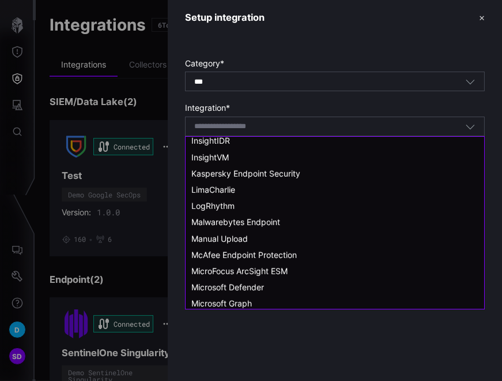
scroll to position [577, 0]
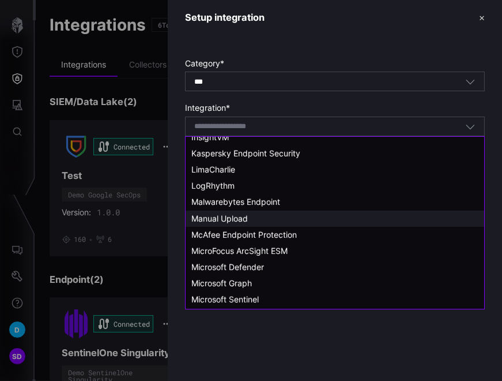
click at [229, 221] on span "Manual Upload" at bounding box center [219, 218] width 57 height 10
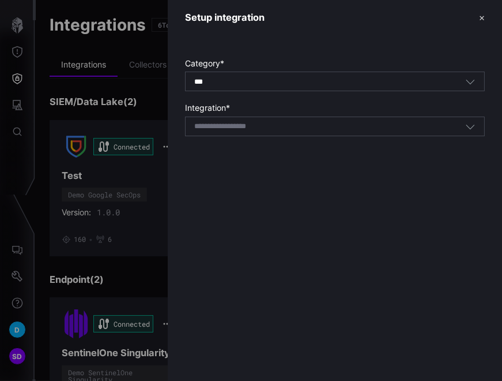
type input "**********"
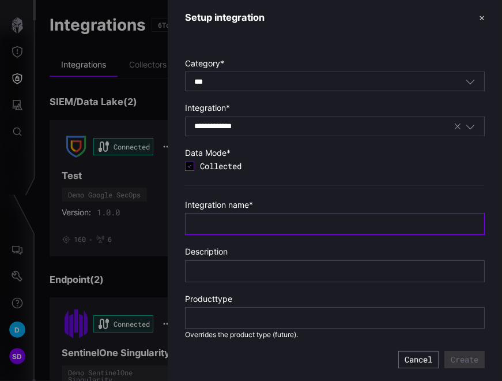
click at [229, 221] on input "text" at bounding box center [334, 224] width 281 height 10
type input "*********"
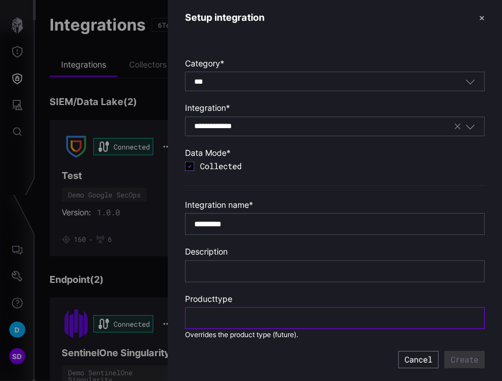
click at [277, 319] on input "text" at bounding box center [334, 317] width 281 height 10
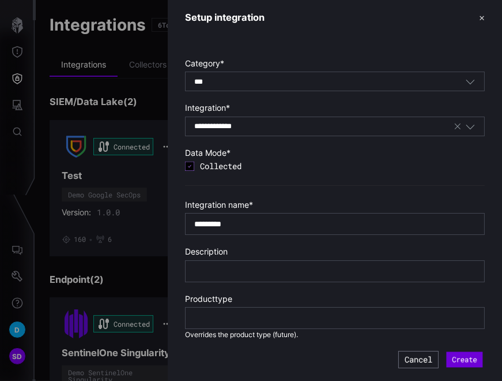
click at [462, 360] on button "Create" at bounding box center [465, 360] width 36 height 16
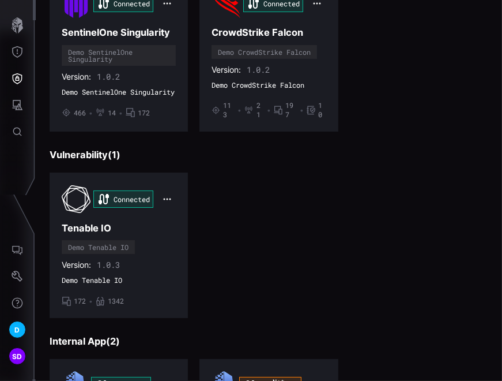
scroll to position [479, 0]
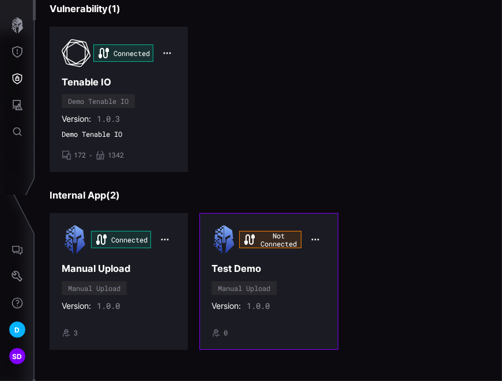
click at [295, 270] on div "Not Connected Test Demo Manual Upload Version: 1.0.0 • 0" at bounding box center [269, 281] width 114 height 112
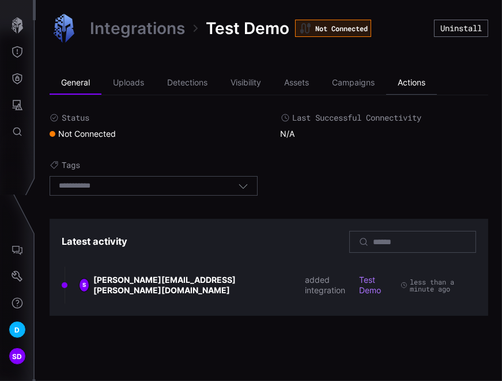
click at [413, 81] on li "Actions" at bounding box center [411, 82] width 51 height 23
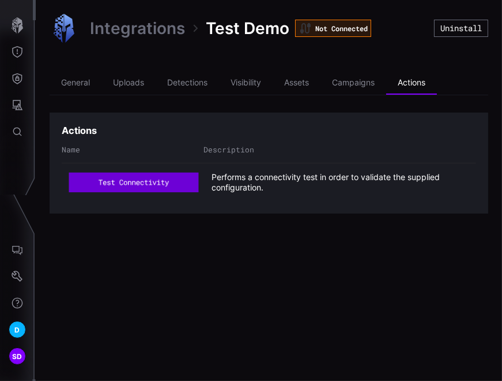
click at [170, 181] on button "test connectivity" at bounding box center [134, 182] width 130 height 20
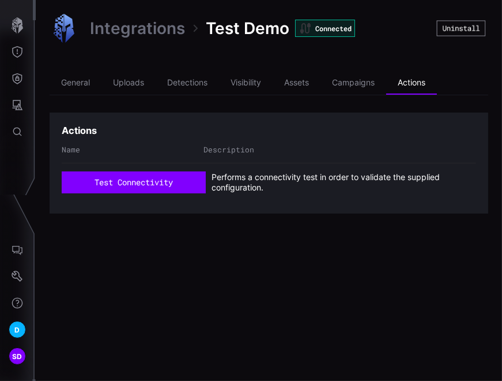
click at [457, 29] on button "Uninstall" at bounding box center [461, 28] width 49 height 16
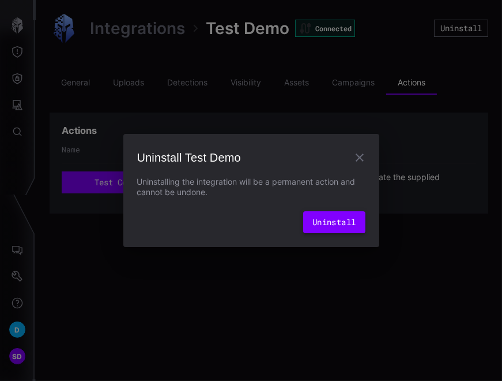
click at [327, 220] on button "Uninstall" at bounding box center [334, 222] width 62 height 22
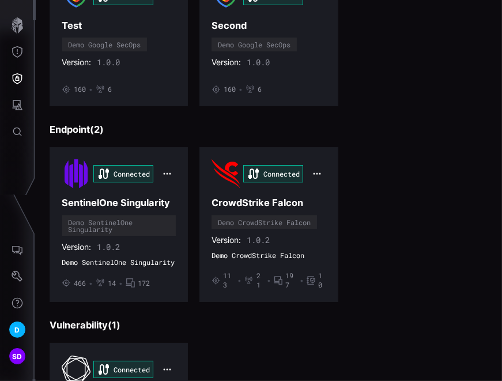
scroll to position [256, 0]
